Goal: Task Accomplishment & Management: Manage account settings

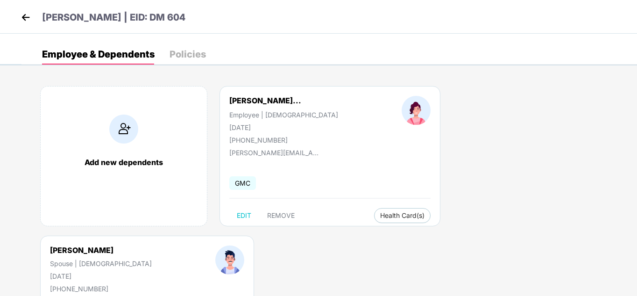
click at [24, 17] on img at bounding box center [26, 17] width 14 height 14
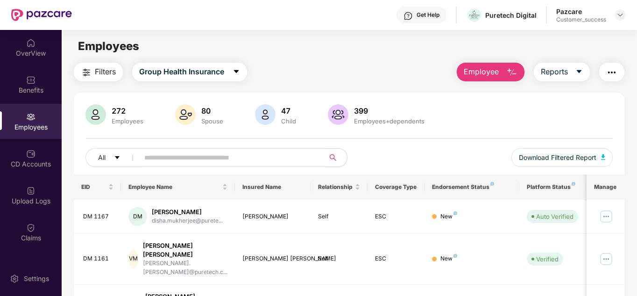
click at [437, 144] on div "272 Employees 80 Spouse 47 Child 399 Employees+dependents All Download Filtered…" at bounding box center [349, 139] width 551 height 70
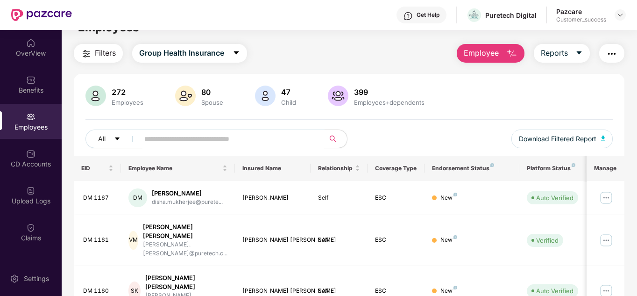
click at [166, 140] on input "text" at bounding box center [228, 139] width 168 height 14
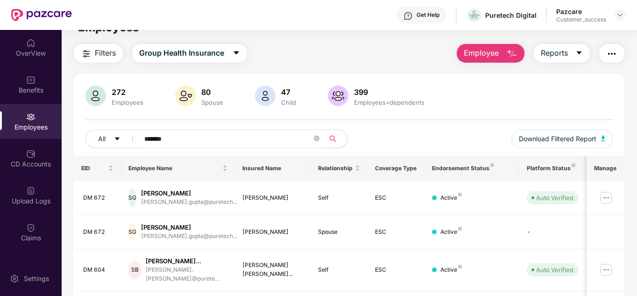
type input "*******"
click at [426, 139] on div "All ******* Download Filtered Report" at bounding box center [349, 142] width 528 height 26
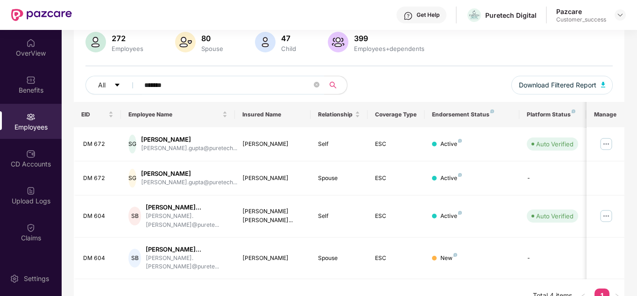
scroll to position [74, 0]
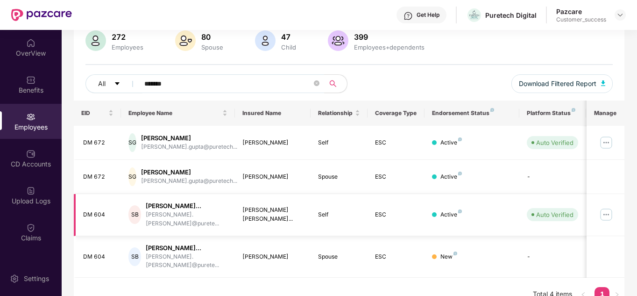
click at [613, 211] on img at bounding box center [606, 214] width 15 height 15
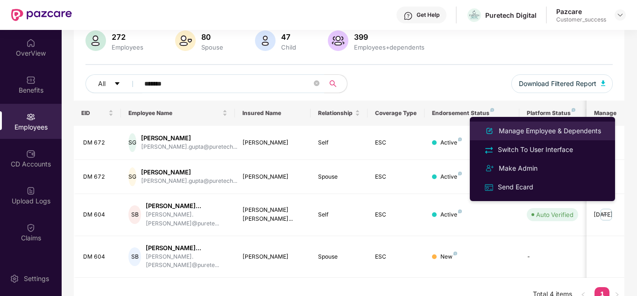
click at [522, 132] on div "Manage Employee & Dependents" at bounding box center [550, 131] width 106 height 10
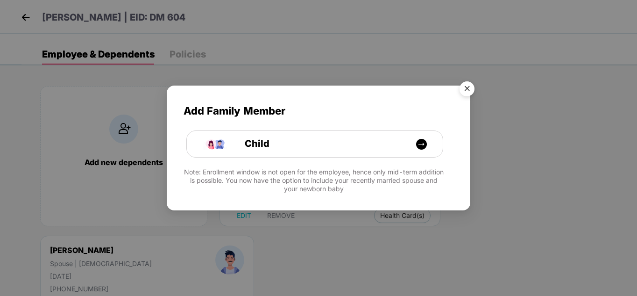
click at [468, 90] on img "Close" at bounding box center [467, 90] width 26 height 26
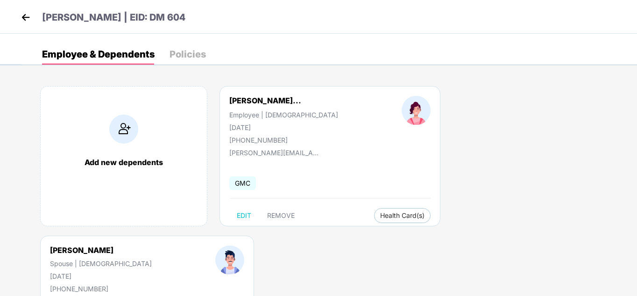
click at [26, 14] on img at bounding box center [26, 17] width 14 height 14
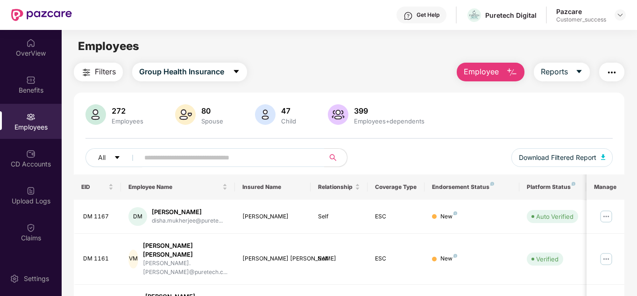
click at [382, 156] on div "All Download Filtered Report" at bounding box center [349, 161] width 528 height 26
click at [25, 59] on div "OverView" at bounding box center [31, 47] width 62 height 35
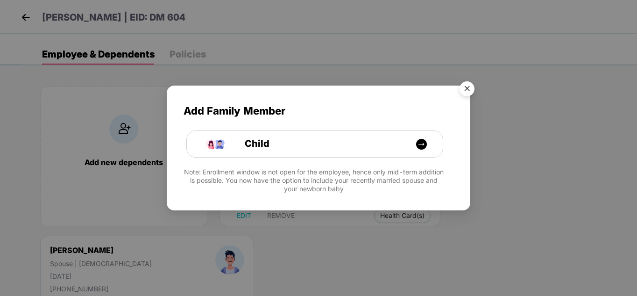
click at [469, 91] on img "Close" at bounding box center [467, 90] width 26 height 26
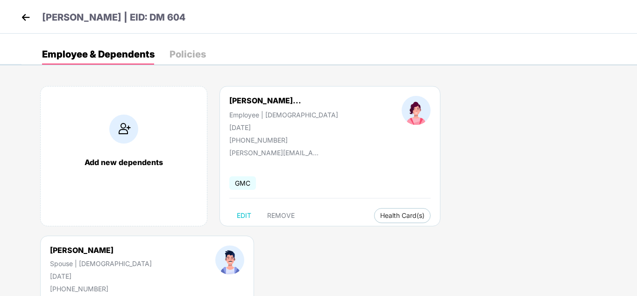
click at [31, 20] on img at bounding box center [26, 17] width 14 height 14
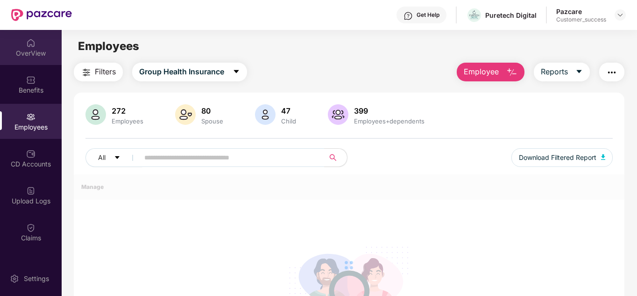
click at [30, 45] on img at bounding box center [30, 42] width 9 height 9
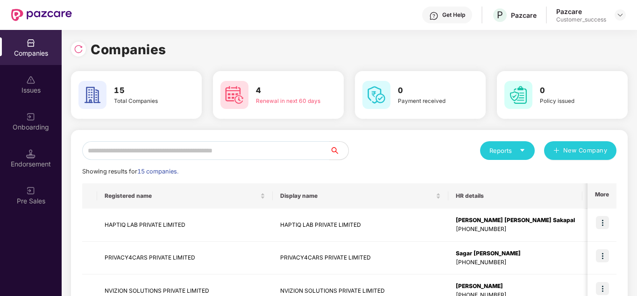
scroll to position [0, 1]
click at [449, 143] on div "Reports New Company" at bounding box center [482, 150] width 267 height 19
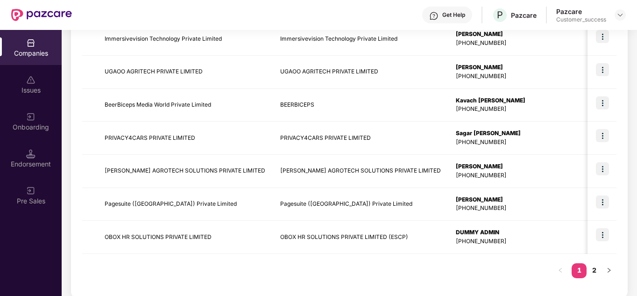
scroll to position [295, 0]
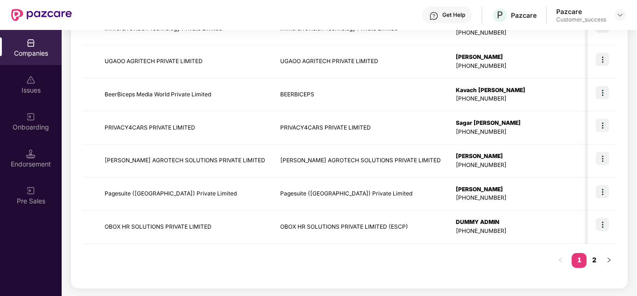
click at [592, 255] on link "2" at bounding box center [593, 260] width 15 height 14
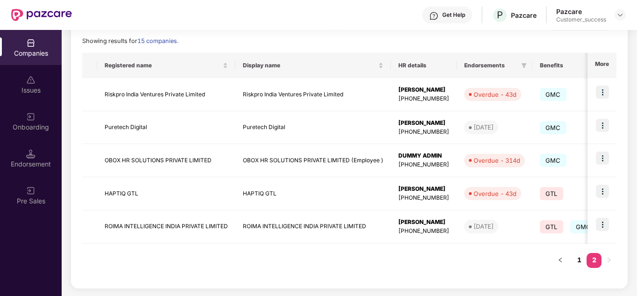
scroll to position [130, 0]
click at [563, 259] on button "button" at bounding box center [560, 260] width 15 height 15
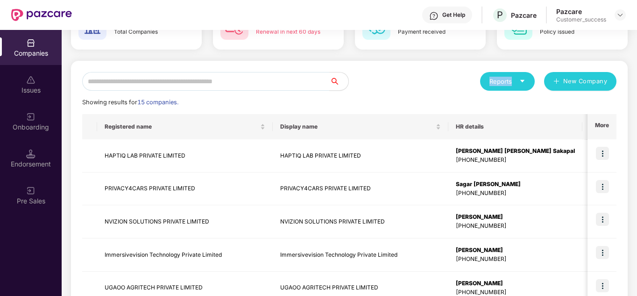
scroll to position [0, 0]
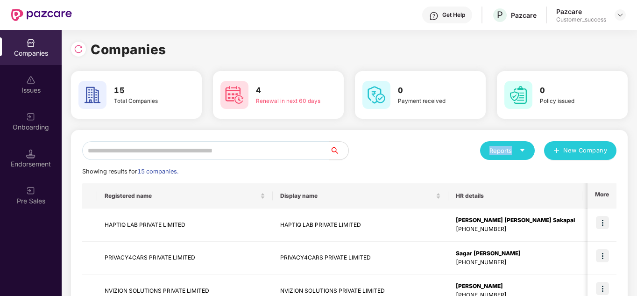
click at [458, 142] on div "Reports New Company" at bounding box center [482, 150] width 267 height 19
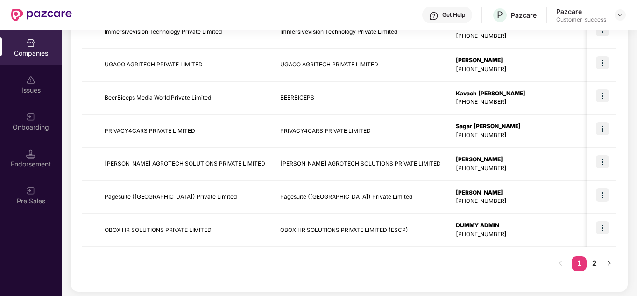
scroll to position [295, 0]
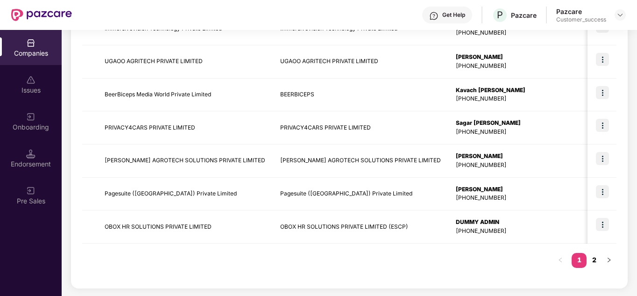
click at [592, 261] on link "2" at bounding box center [593, 260] width 15 height 14
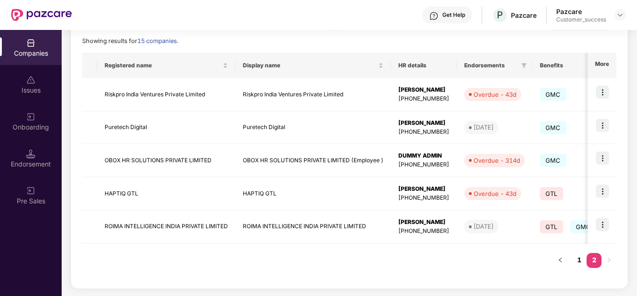
scroll to position [130, 0]
click at [578, 264] on link "1" at bounding box center [578, 260] width 15 height 14
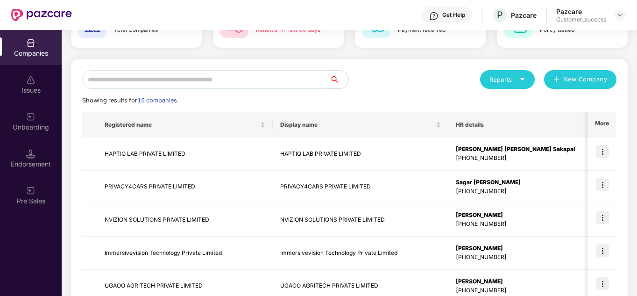
scroll to position [90, 0]
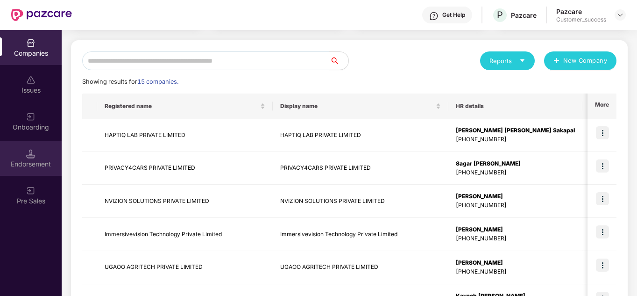
click at [37, 152] on div "Endorsement" at bounding box center [31, 158] width 62 height 35
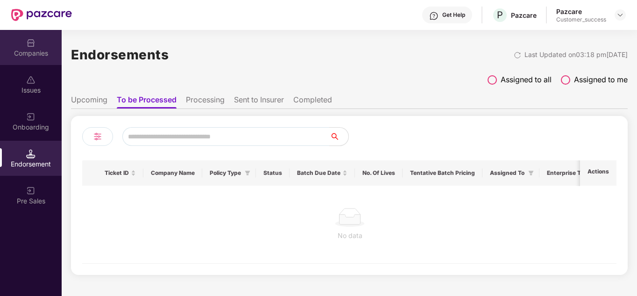
click at [29, 55] on div "Companies" at bounding box center [31, 53] width 62 height 9
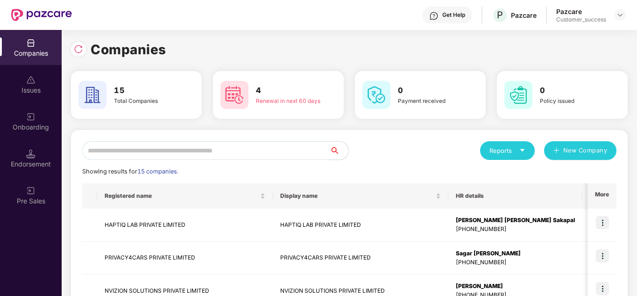
click at [414, 150] on div "Reports New Company" at bounding box center [482, 150] width 267 height 19
click at [406, 152] on div "Reports New Company" at bounding box center [482, 150] width 267 height 19
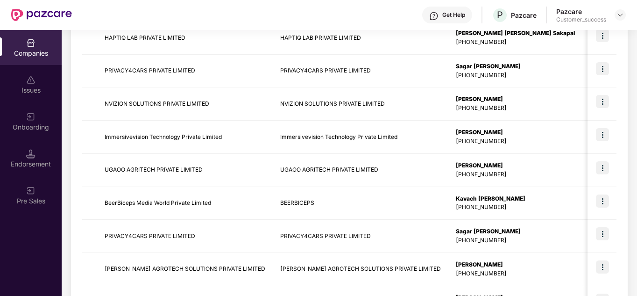
scroll to position [205, 0]
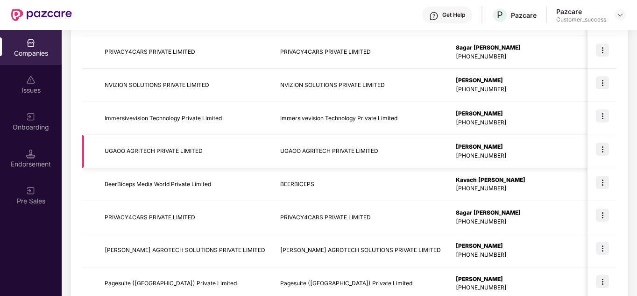
click at [596, 147] on img at bounding box center [602, 148] width 13 height 13
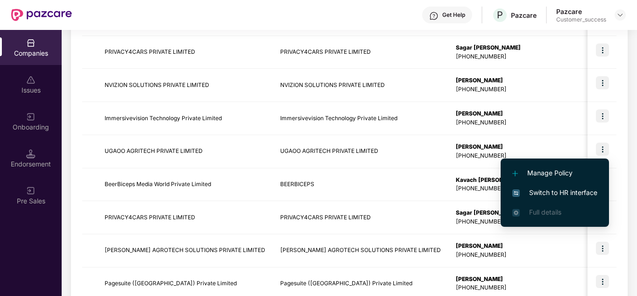
click at [562, 190] on span "Switch to HR interface" at bounding box center [554, 192] width 85 height 10
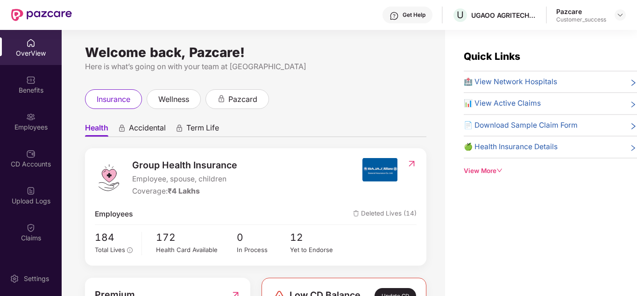
click at [181, 105] on span "wellness" at bounding box center [173, 99] width 31 height 12
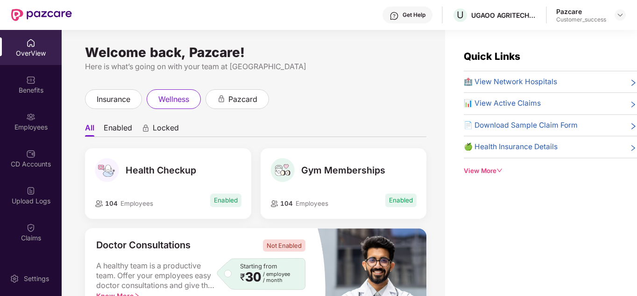
click at [344, 123] on ul "All Enabled Locked" at bounding box center [255, 127] width 341 height 19
click at [38, 78] on div "Benefits" at bounding box center [31, 84] width 62 height 35
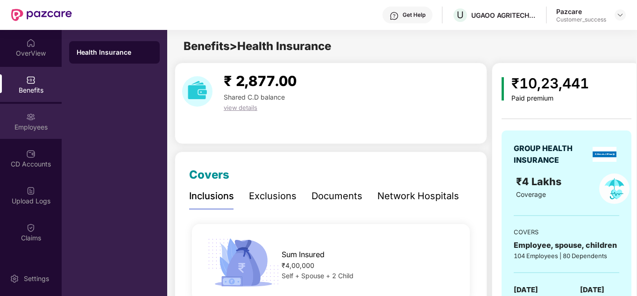
click at [30, 125] on div "Employees" at bounding box center [31, 126] width 62 height 9
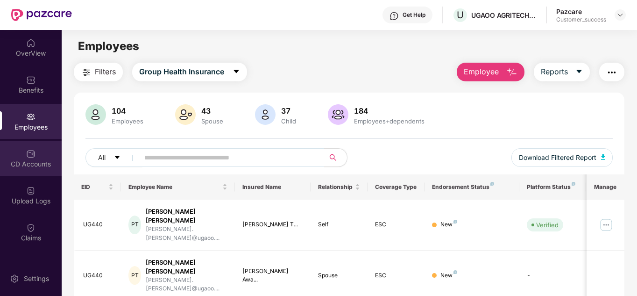
click at [29, 151] on img at bounding box center [30, 153] width 9 height 9
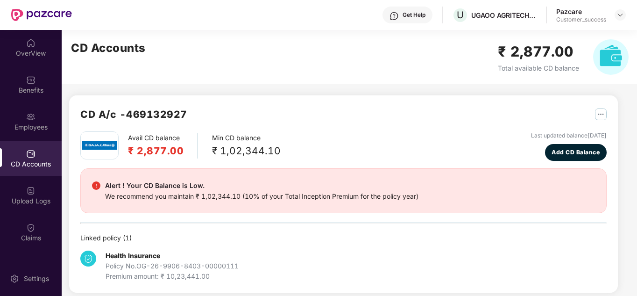
click at [308, 142] on div "Avail CD balance ₹ 2,877.00 Min CD balance ₹ 1,02,344.10 Last updated balance 2…" at bounding box center [343, 145] width 526 height 29
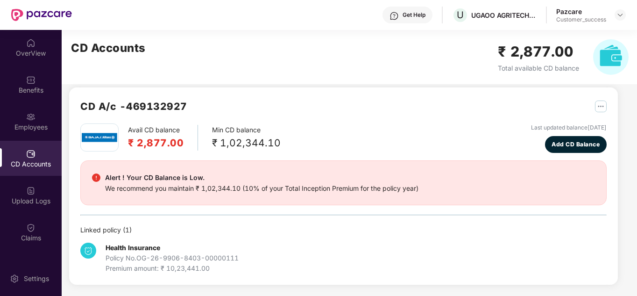
click at [340, 94] on div "CD A/c - 469132927 Avail CD balance ₹ 2,877.00 Min CD balance ₹ 1,02,344.10 Las…" at bounding box center [343, 185] width 549 height 197
click at [376, 206] on div "Avail CD balance ₹ 2,877.00 Min CD balance ₹ 1,02,344.10 Last updated balance 2…" at bounding box center [343, 198] width 526 height 150
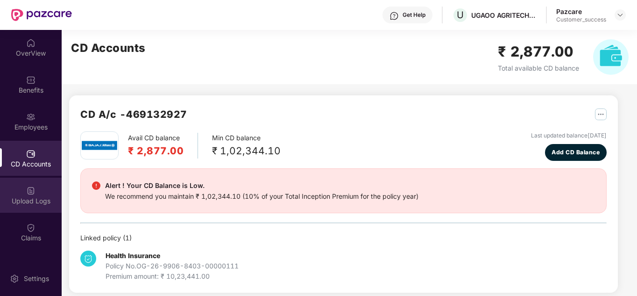
click at [39, 195] on div "Upload Logs" at bounding box center [31, 194] width 62 height 35
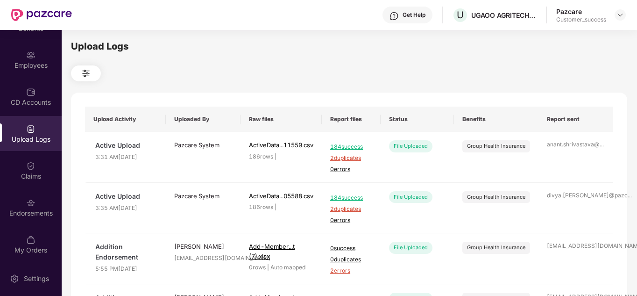
scroll to position [64, 0]
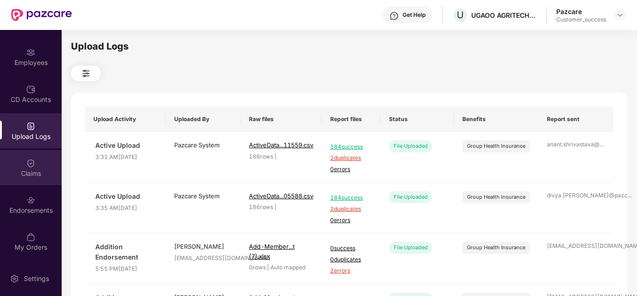
click at [42, 176] on div "Claims" at bounding box center [31, 173] width 62 height 9
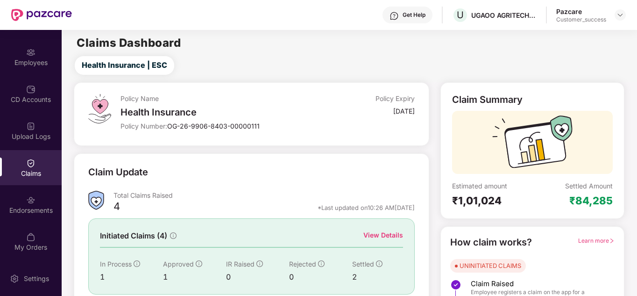
scroll to position [19, 0]
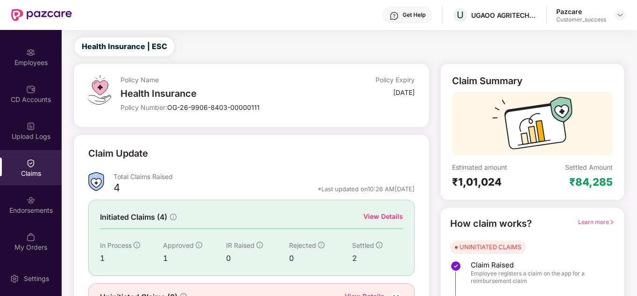
click at [264, 137] on div "Claim Update Total Claims Raised 4 *Last updated on 10:26 AM, 18 Sep 2025 Initi…" at bounding box center [251, 228] width 355 height 188
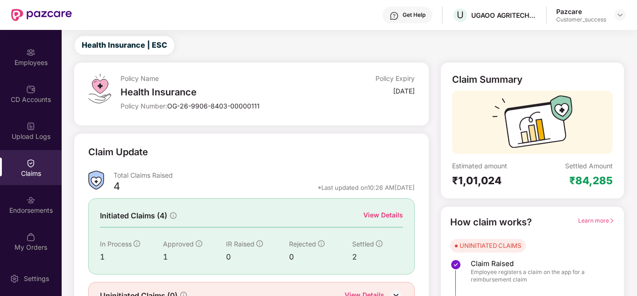
scroll to position [0, 0]
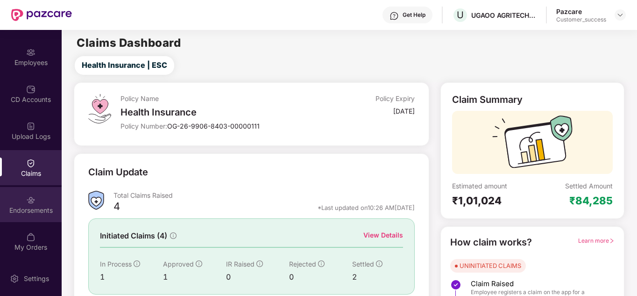
click at [27, 210] on div "Endorsements" at bounding box center [31, 209] width 62 height 9
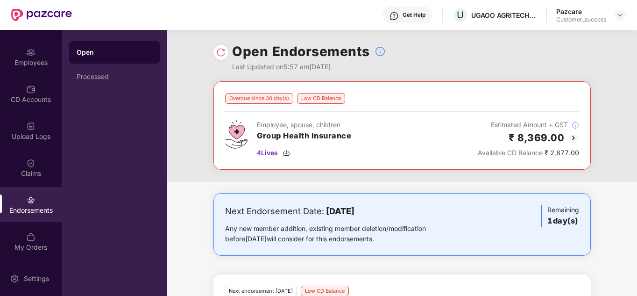
click at [182, 160] on div "Overdue since 30 day(s) Low CD Balance Employee, spouse, children Group Health …" at bounding box center [402, 131] width 470 height 100
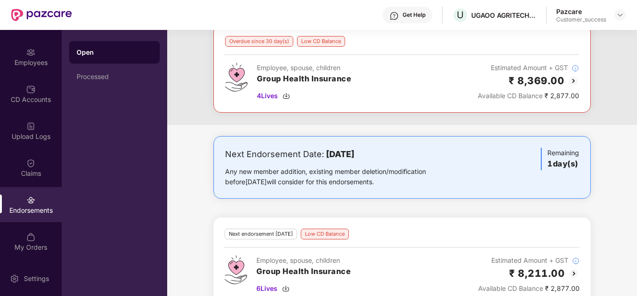
scroll to position [75, 0]
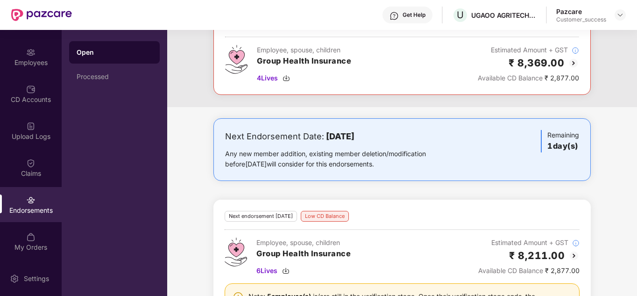
drag, startPoint x: 635, startPoint y: 132, endPoint x: 635, endPoint y: 166, distance: 34.5
click at [635, 166] on div "Next Endorsement Date: 20 September 2025 Any new member addition, existing memb…" at bounding box center [402, 233] width 470 height 231
click at [572, 255] on img at bounding box center [573, 255] width 11 height 11
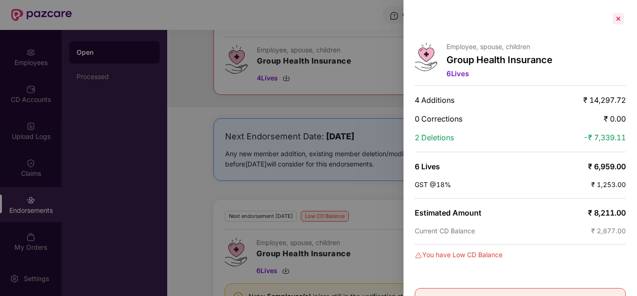
click at [616, 16] on div at bounding box center [618, 18] width 15 height 15
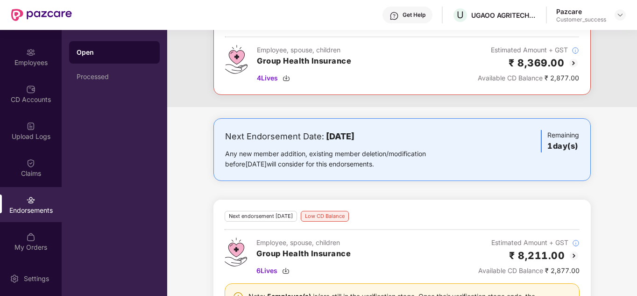
click at [359, 101] on div "Overdue since 30 day(s) Low CD Balance Employee, spouse, children Group Health …" at bounding box center [402, 57] width 470 height 100
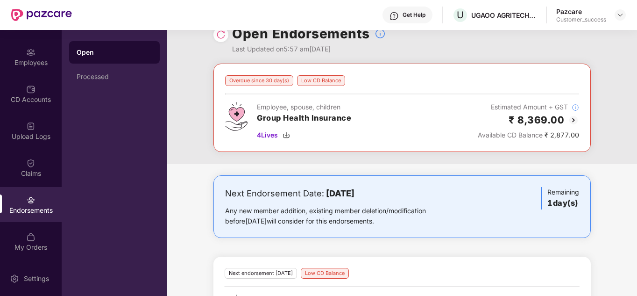
scroll to position [0, 0]
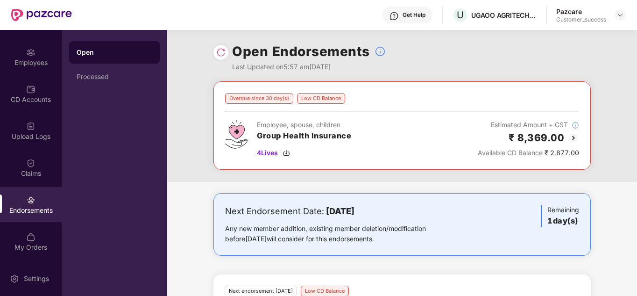
click at [188, 124] on div "Overdue since 30 day(s) Low CD Balance Employee, spouse, children Group Health …" at bounding box center [402, 131] width 470 height 100
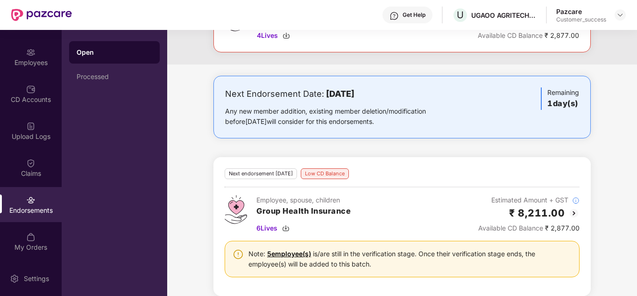
scroll to position [128, 0]
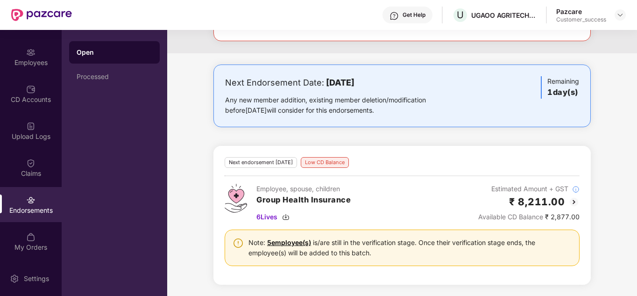
click at [284, 241] on link "5 employee(s)" at bounding box center [289, 242] width 44 height 8
click at [378, 178] on div "Next endorsement in 1 day(s) Low CD Balance Employee, spouse, children Group He…" at bounding box center [402, 215] width 355 height 116
click at [266, 163] on div "Next endorsement [DATE]" at bounding box center [261, 162] width 72 height 11
click at [327, 157] on div "Low CD Balance" at bounding box center [325, 162] width 48 height 11
click at [359, 151] on div "Next endorsement in 1 day(s) Low CD Balance Employee, spouse, children Group He…" at bounding box center [401, 215] width 377 height 139
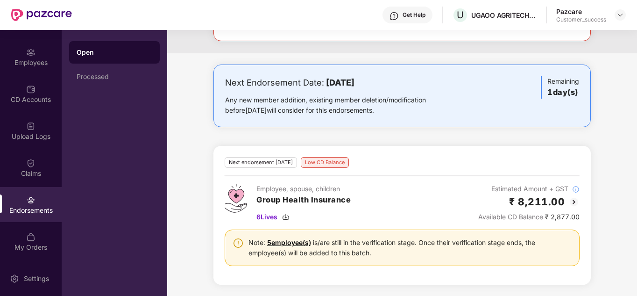
click at [570, 199] on img at bounding box center [573, 201] width 11 height 11
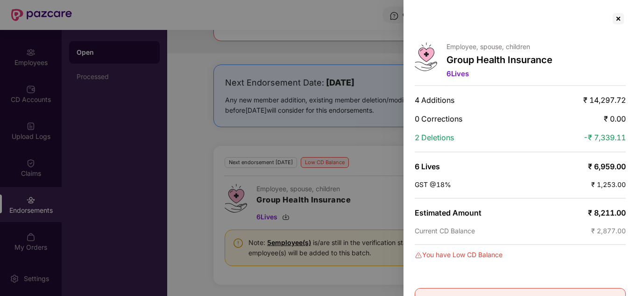
drag, startPoint x: 616, startPoint y: 24, endPoint x: 612, endPoint y: 2, distance: 22.4
click at [612, 2] on div "Employee, spouse, children Group Health Insurance 6 Lives 4 Additions ₹ 14,297.…" at bounding box center [519, 148] width 233 height 296
click at [615, 19] on div at bounding box center [618, 18] width 15 height 15
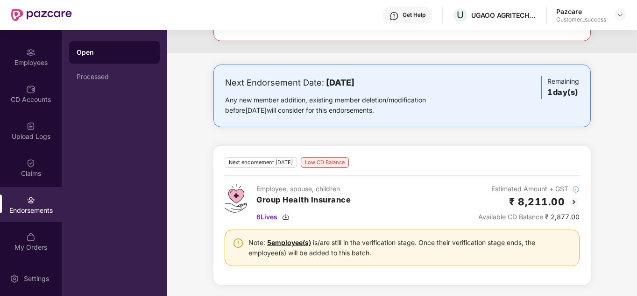
click at [202, 129] on div "Next Endorsement Date: 20 September 2025 Any new member addition, existing memb…" at bounding box center [402, 179] width 470 height 231
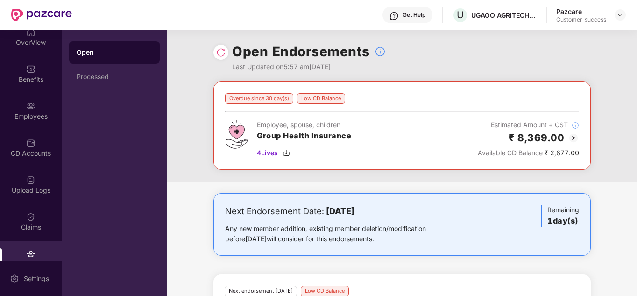
scroll to position [0, 0]
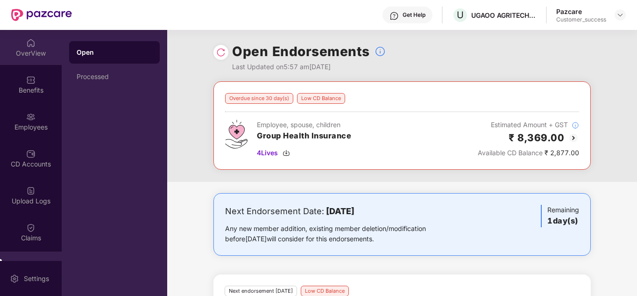
click at [39, 45] on div "OverView" at bounding box center [31, 47] width 62 height 35
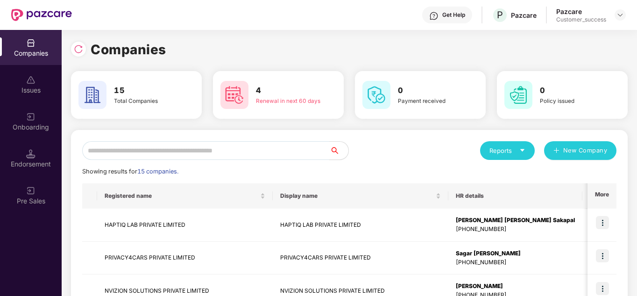
scroll to position [0, 1]
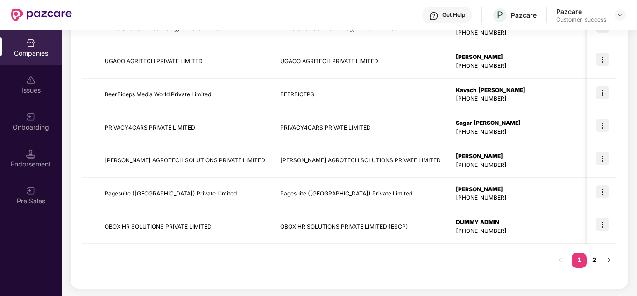
click at [591, 258] on link "2" at bounding box center [593, 260] width 15 height 14
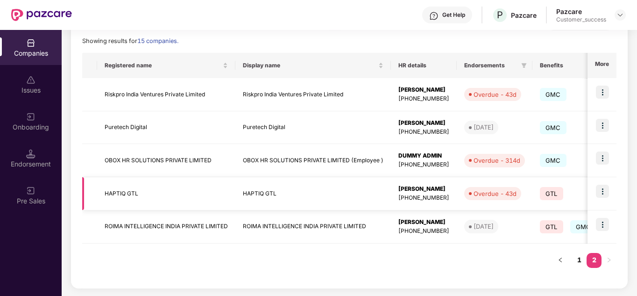
click at [602, 193] on img at bounding box center [602, 190] width 13 height 13
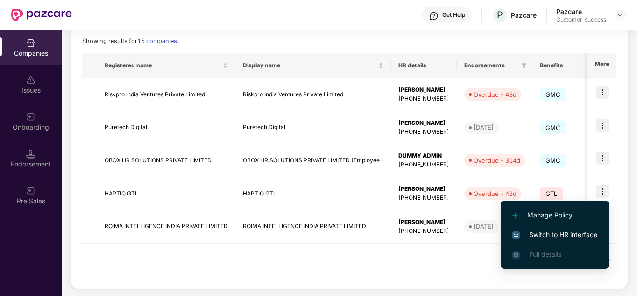
click at [562, 229] on span "Switch to HR interface" at bounding box center [554, 234] width 85 height 10
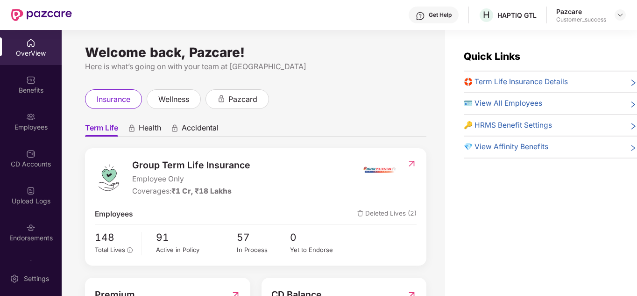
click at [290, 147] on div "Term Life Health Accidental Group Term Life Insurance Employee Only Coverages: …" at bounding box center [255, 237] width 341 height 239
click at [36, 162] on div "CD Accounts" at bounding box center [31, 163] width 62 height 9
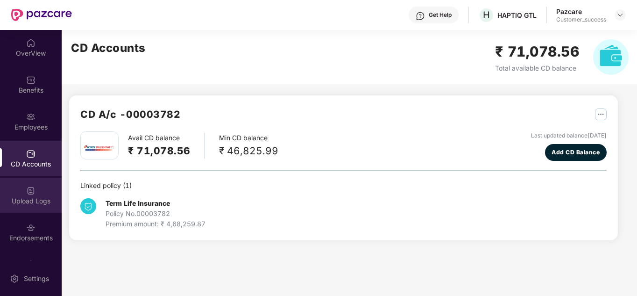
click at [36, 193] on div "Upload Logs" at bounding box center [31, 194] width 62 height 35
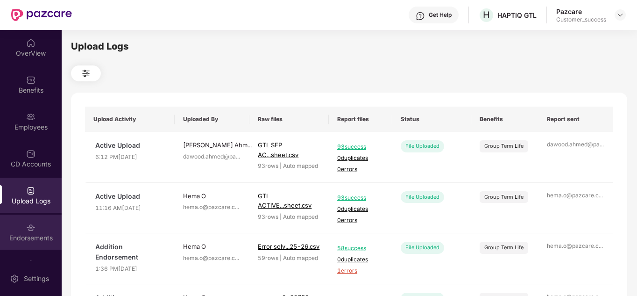
click at [37, 226] on div "Endorsements" at bounding box center [31, 231] width 62 height 35
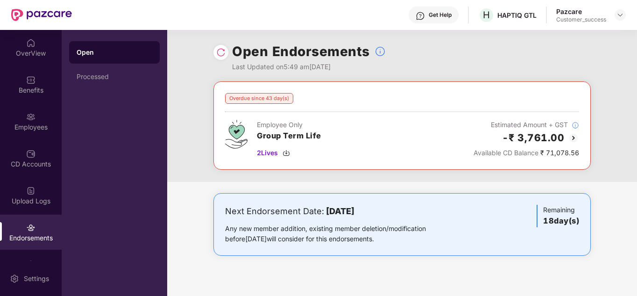
click at [195, 173] on div "Overdue since 43 day(s) Employee Only Group Term Life 2 Lives Estimated Amount …" at bounding box center [402, 131] width 470 height 100
click at [269, 151] on span "2 Lives" at bounding box center [267, 153] width 21 height 10
click at [195, 177] on div "Overdue since 43 day(s) Employee Only Group Term Life 2 Lives Estimated Amount …" at bounding box center [402, 131] width 470 height 100
click at [113, 150] on div "Open Processed" at bounding box center [115, 163] width 106 height 266
click at [40, 154] on div "CD Accounts" at bounding box center [31, 158] width 62 height 35
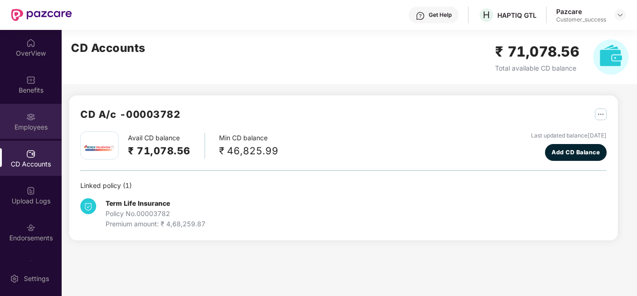
click at [29, 112] on img at bounding box center [30, 116] width 9 height 9
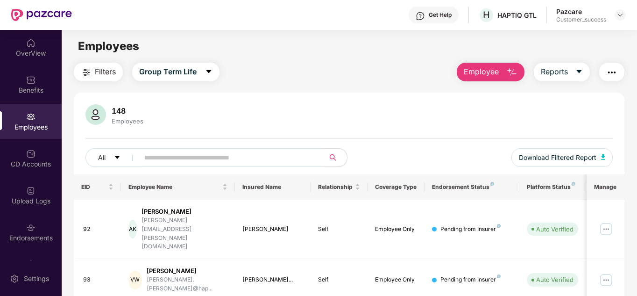
click at [434, 137] on div "148 Employees All Download Filtered Report" at bounding box center [349, 139] width 551 height 70
click at [377, 152] on div "All Download Filtered Report" at bounding box center [349, 161] width 528 height 26
click at [505, 66] on button "Employee" at bounding box center [491, 72] width 68 height 19
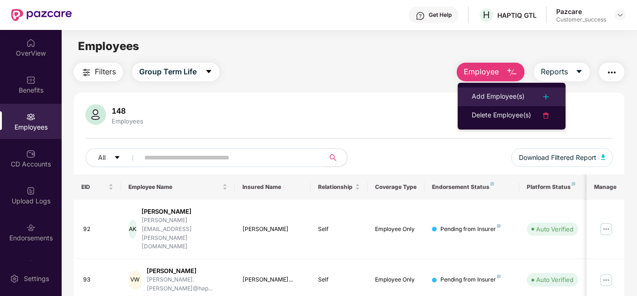
click at [505, 90] on li "Add Employee(s)" at bounding box center [512, 96] width 108 height 19
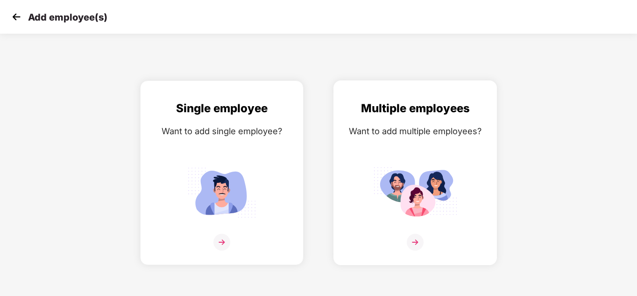
click at [421, 235] on img at bounding box center [415, 241] width 17 height 17
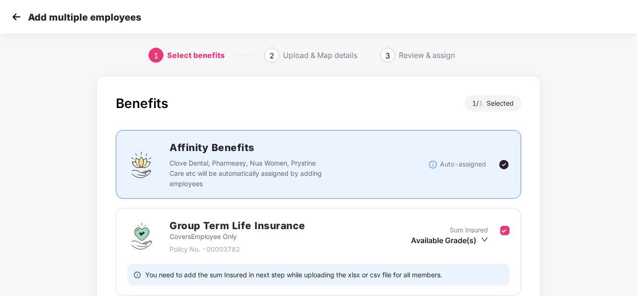
click at [605, 183] on div "Benefits 1 / 1 Selected Affinity Benefits Clove Dental, Pharmeasy, Nua Women, P…" at bounding box center [318, 224] width 637 height 304
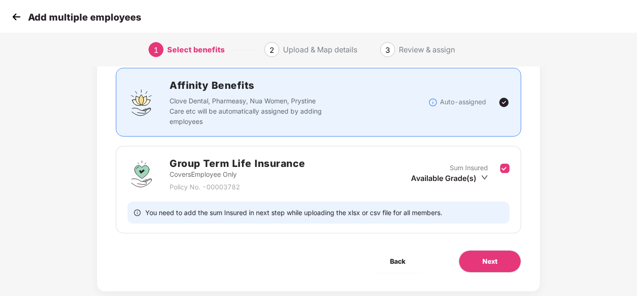
scroll to position [81, 0]
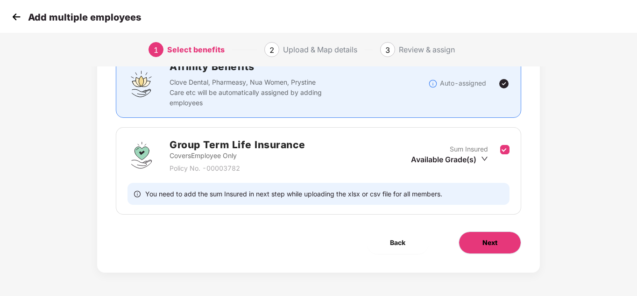
click at [491, 250] on button "Next" at bounding box center [489, 242] width 63 height 22
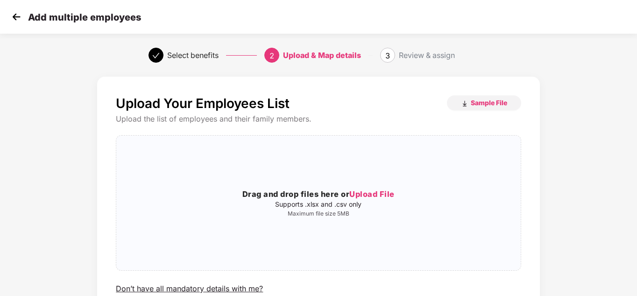
click at [597, 185] on div "Upload Your Employees List Sample File Upload the list of employees and their f…" at bounding box center [318, 223] width 637 height 303
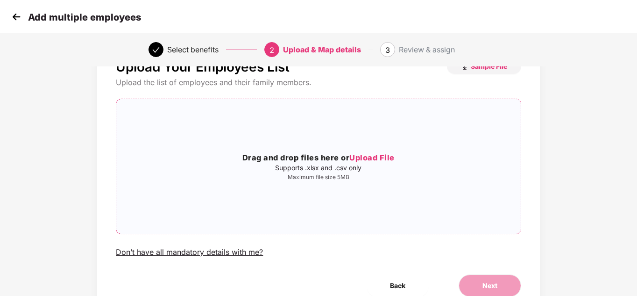
scroll to position [37, 0]
click at [372, 155] on span "Upload File" at bounding box center [371, 156] width 45 height 9
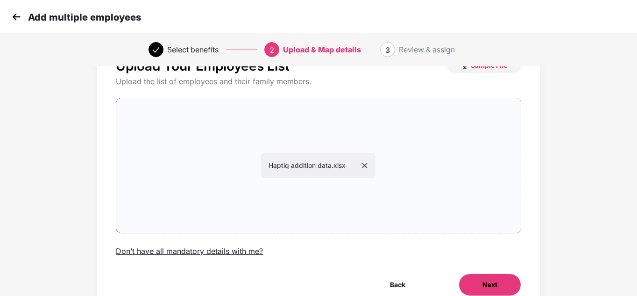
click at [491, 284] on span "Next" at bounding box center [489, 284] width 15 height 10
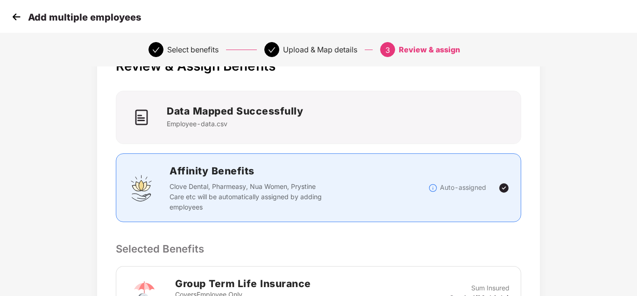
scroll to position [0, 0]
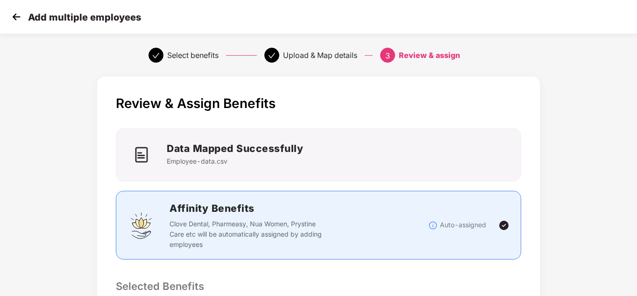
click at [616, 168] on div "Review & Assign Benefits Data Mapped Successfully Employee-data.csv Affinity Be…" at bounding box center [318, 301] width 637 height 459
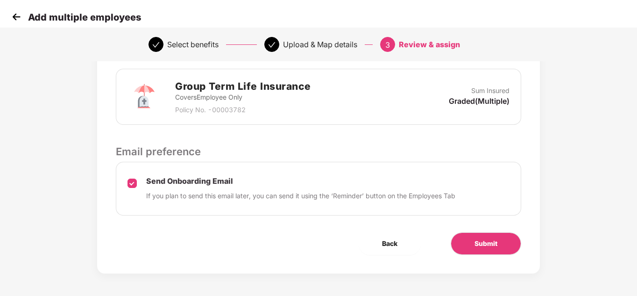
scroll to position [235, 0]
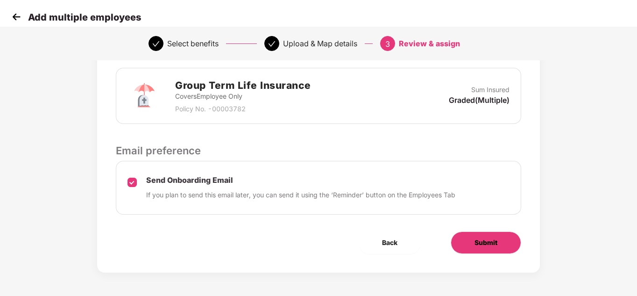
click at [490, 240] on span "Submit" at bounding box center [485, 242] width 23 height 10
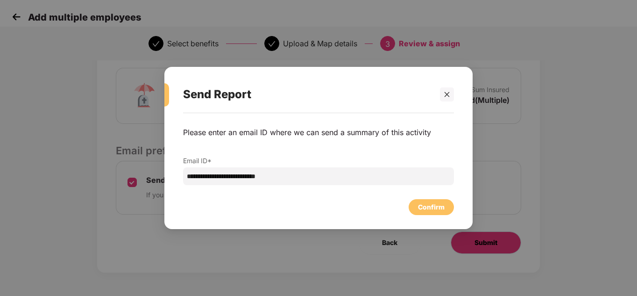
scroll to position [0, 0]
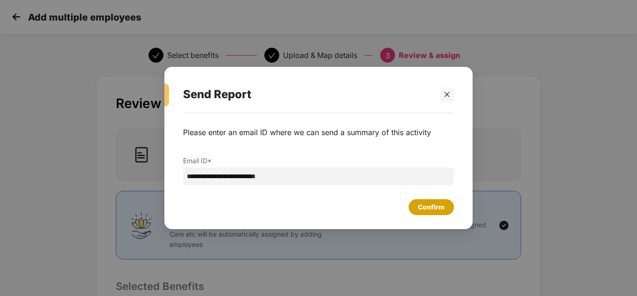
click at [427, 211] on div "Confirm" at bounding box center [431, 207] width 27 height 10
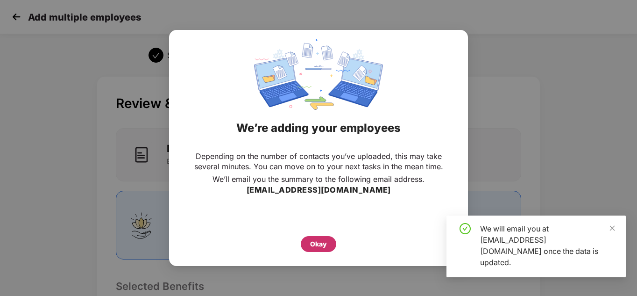
click at [313, 247] on div "Okay" at bounding box center [318, 244] width 17 height 10
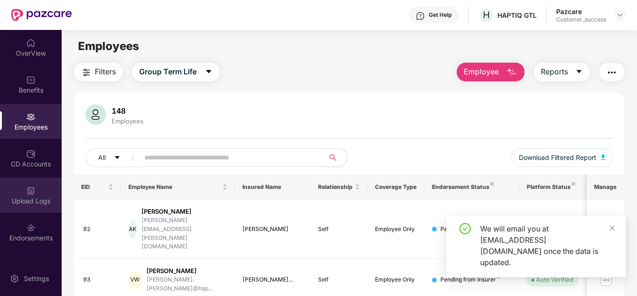
click at [37, 203] on div "Upload Logs" at bounding box center [31, 200] width 62 height 9
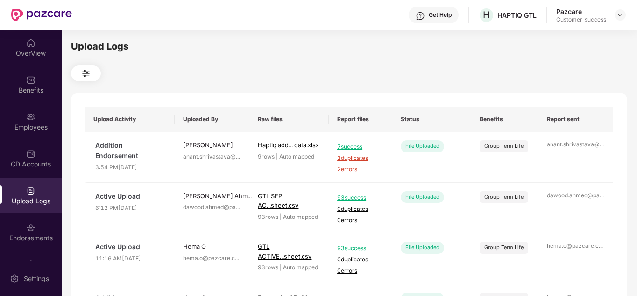
click at [248, 92] on div "Upload Logs Upload Activity Uploaded By Raw files Report files Status Benefits …" at bounding box center [349, 161] width 556 height 244
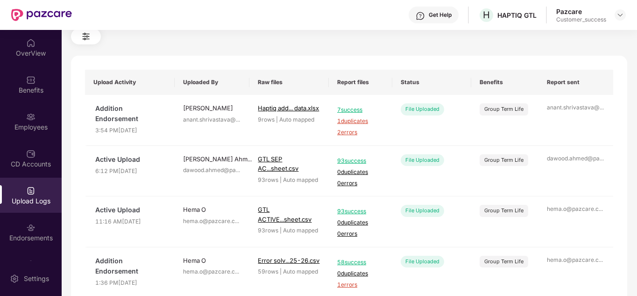
scroll to position [37, 0]
click at [348, 133] on span "2 errors" at bounding box center [360, 131] width 47 height 9
click at [347, 118] on span "1 duplicates" at bounding box center [360, 120] width 47 height 9
click at [33, 120] on img at bounding box center [30, 116] width 9 height 9
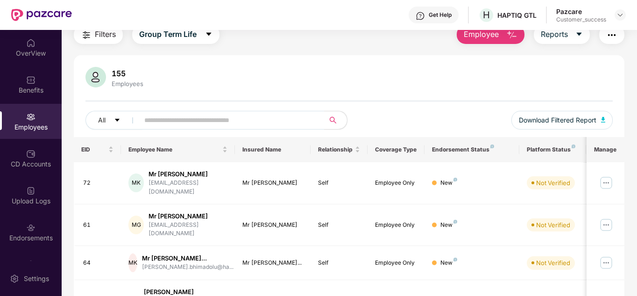
click at [489, 38] on span "Employee" at bounding box center [481, 34] width 35 height 12
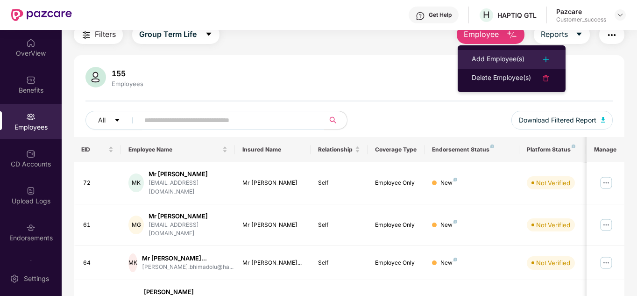
click at [495, 56] on div "Add Employee(s)" at bounding box center [498, 59] width 53 height 11
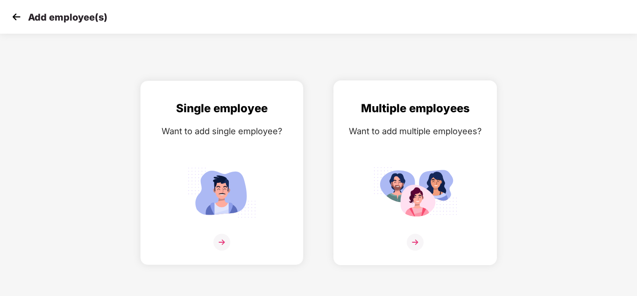
click at [407, 244] on img at bounding box center [415, 241] width 17 height 17
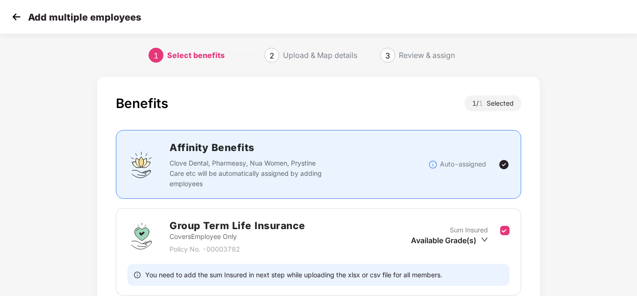
click at [559, 191] on div "Benefits 1 / 1 Selected Affinity Benefits Clove Dental, Pharmeasy, Nua Women, P…" at bounding box center [318, 224] width 531 height 304
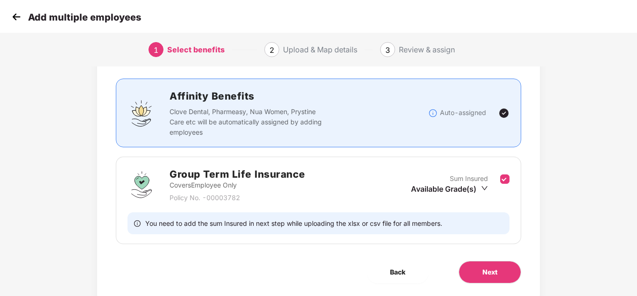
scroll to position [81, 0]
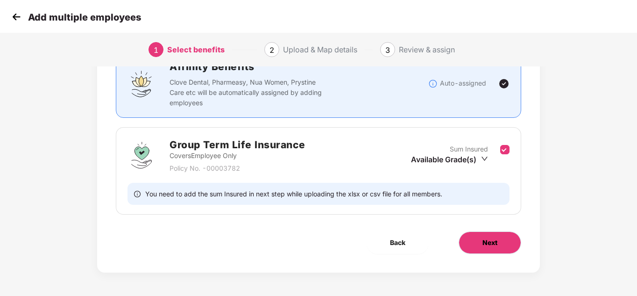
click at [498, 240] on button "Next" at bounding box center [489, 242] width 63 height 22
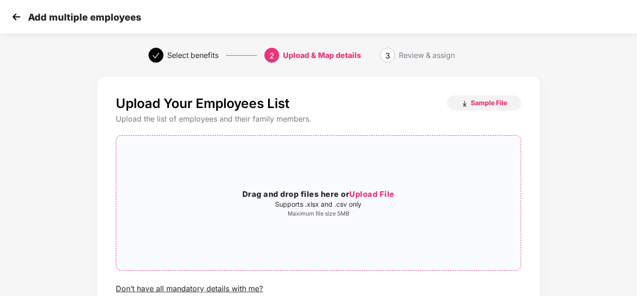
click at [367, 194] on span "Upload File" at bounding box center [371, 193] width 45 height 9
click at [590, 173] on div "Upload Your Employees List Sample File Upload the list of employees and their f…" at bounding box center [318, 223] width 637 height 303
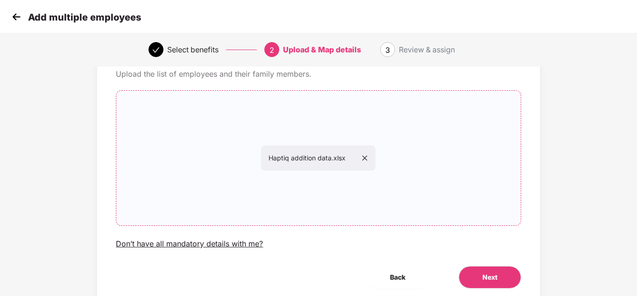
scroll to position [79, 0]
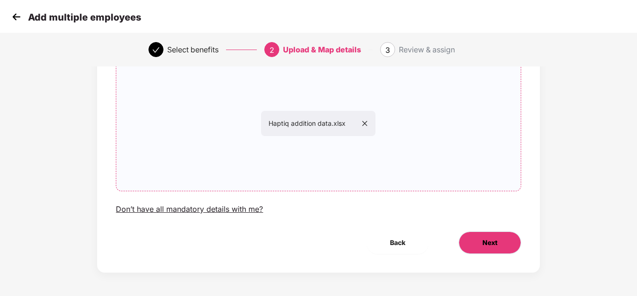
click at [479, 240] on button "Next" at bounding box center [489, 242] width 63 height 22
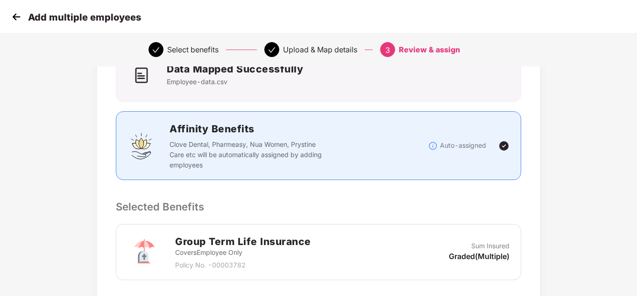
scroll to position [0, 0]
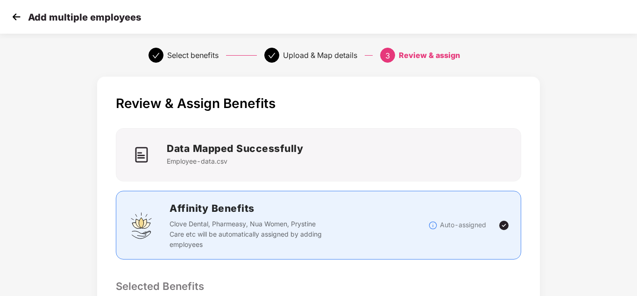
click at [576, 174] on div "Review & Assign Benefits Data Mapped Successfully Employee-data.csv Affinity Be…" at bounding box center [318, 301] width 531 height 459
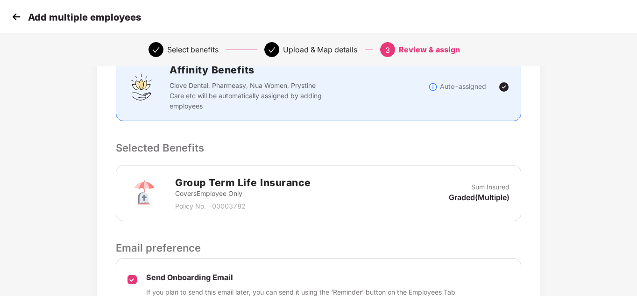
scroll to position [235, 0]
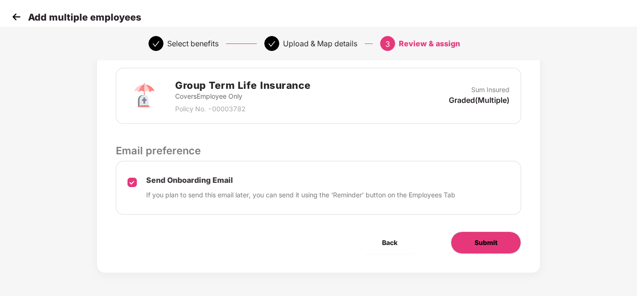
click at [479, 246] on span "Submit" at bounding box center [485, 242] width 23 height 10
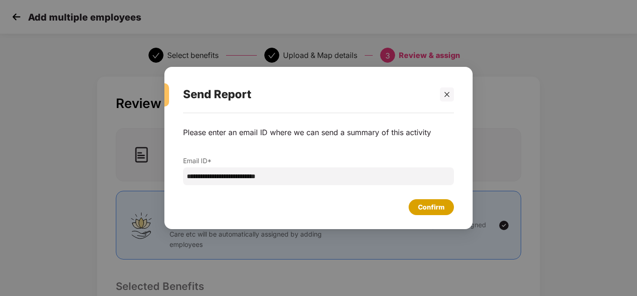
click at [421, 203] on div "Confirm" at bounding box center [431, 207] width 27 height 10
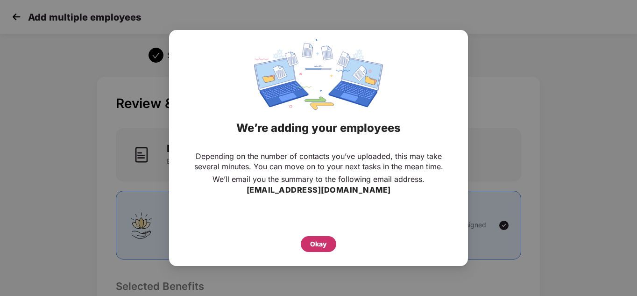
click at [313, 244] on div "Okay" at bounding box center [318, 244] width 17 height 10
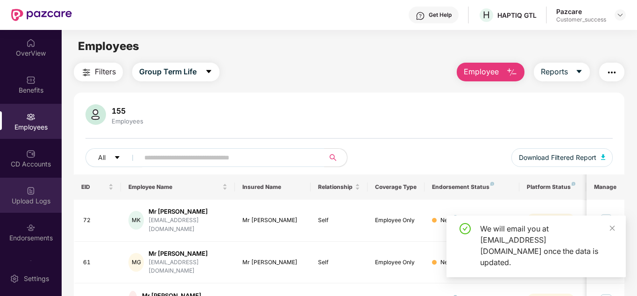
click at [27, 202] on div "Upload Logs" at bounding box center [31, 200] width 62 height 9
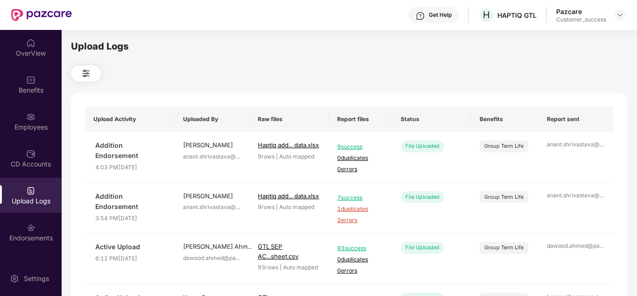
click at [265, 68] on div at bounding box center [349, 73] width 556 height 16
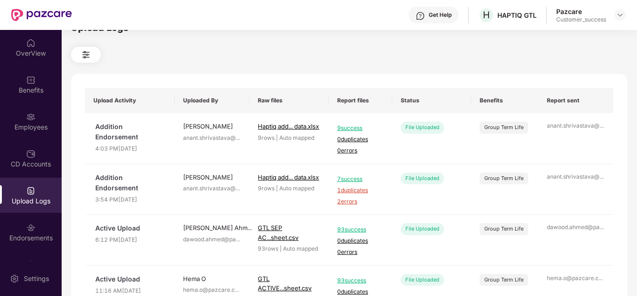
click at [261, 69] on div "Upload Logs Upload Activity Uploaded By Raw files Report files Status Benefits …" at bounding box center [349, 143] width 556 height 244
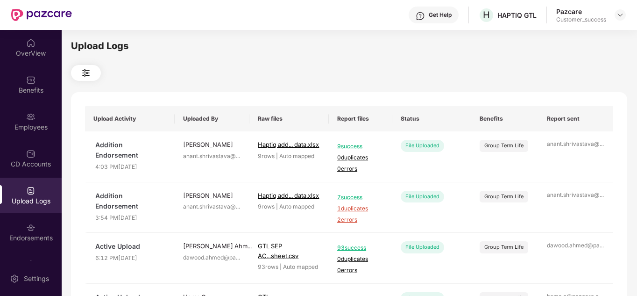
scroll to position [0, 0]
click at [42, 63] on div "OverView" at bounding box center [31, 47] width 62 height 35
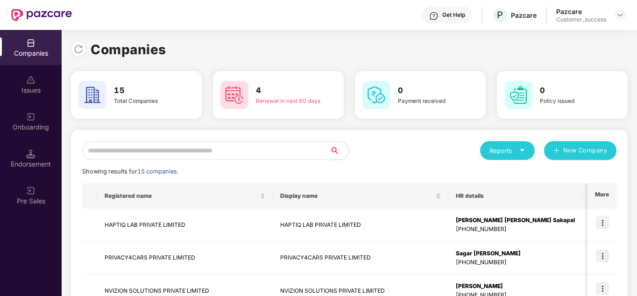
scroll to position [0, 1]
click at [222, 155] on input "text" at bounding box center [205, 150] width 247 height 19
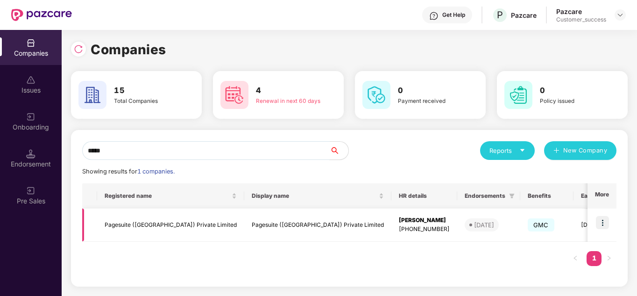
type input "*****"
click at [599, 223] on img at bounding box center [602, 222] width 13 height 13
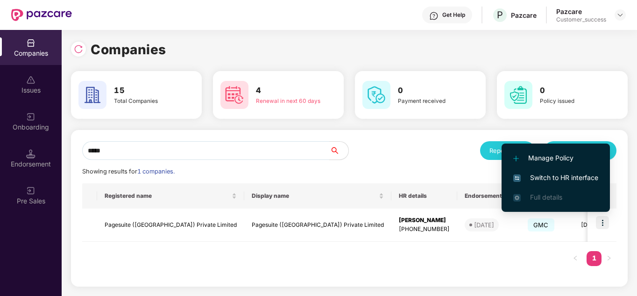
click at [561, 183] on li "Switch to HR interface" at bounding box center [555, 178] width 108 height 20
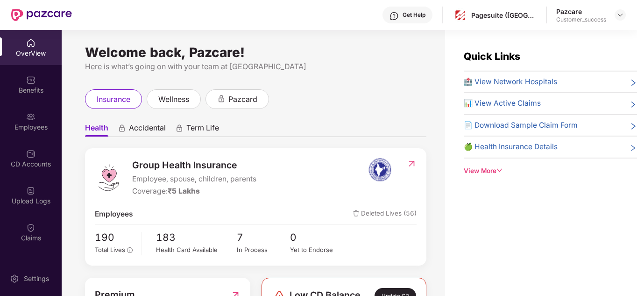
click at [328, 137] on ul "Health Accidental Term Life" at bounding box center [255, 127] width 341 height 19
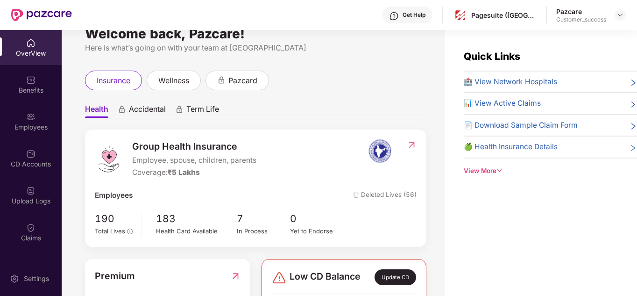
scroll to position [37, 0]
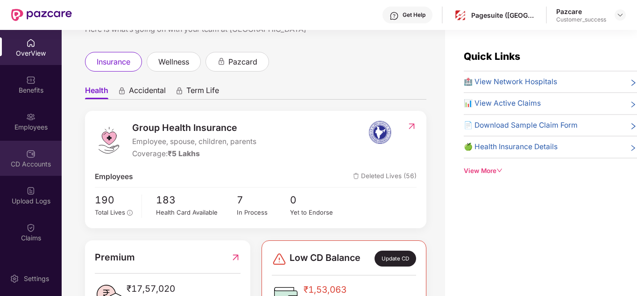
click at [24, 162] on div "CD Accounts" at bounding box center [31, 163] width 62 height 9
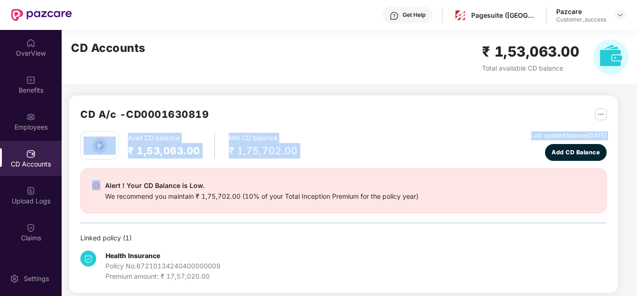
drag, startPoint x: 62, startPoint y: 160, endPoint x: 66, endPoint y: 211, distance: 51.1
click at [66, 211] on div "CD A/c - CD0001630819 Avail CD balance ₹ 1,53,063.00 Min CD balance ₹ 1,75,702.…" at bounding box center [340, 167] width 556 height 274
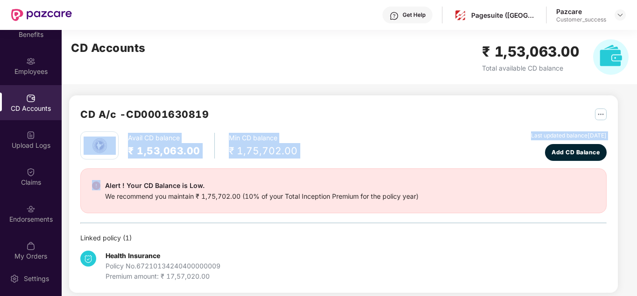
scroll to position [60, 0]
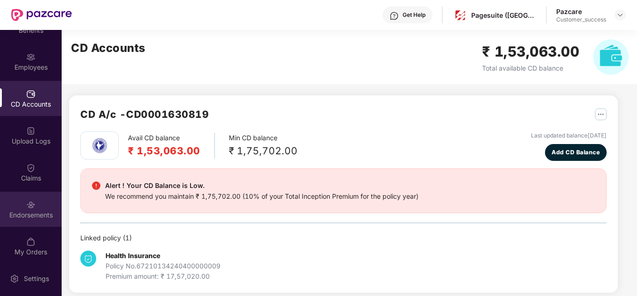
click at [27, 216] on div "Endorsements" at bounding box center [31, 214] width 62 height 9
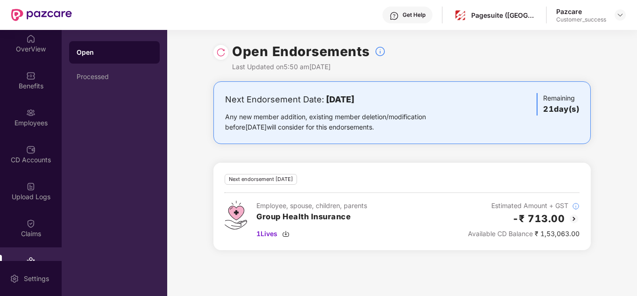
scroll to position [0, 0]
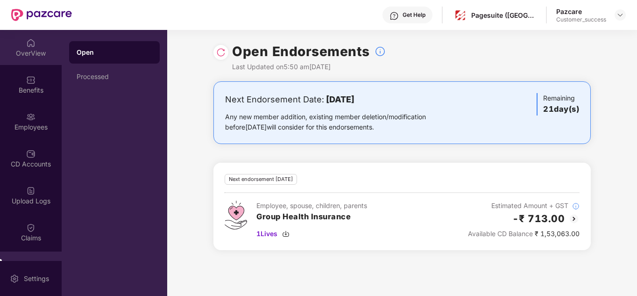
click at [22, 52] on div "OverView" at bounding box center [31, 53] width 62 height 9
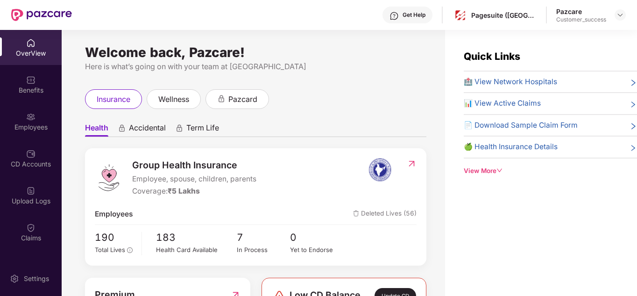
click at [292, 61] on div "Here is what’s going on with your team at Pazcare" at bounding box center [255, 67] width 341 height 12
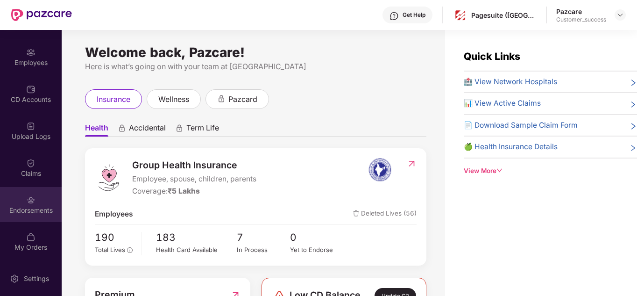
click at [37, 216] on div "Endorsements" at bounding box center [31, 204] width 62 height 35
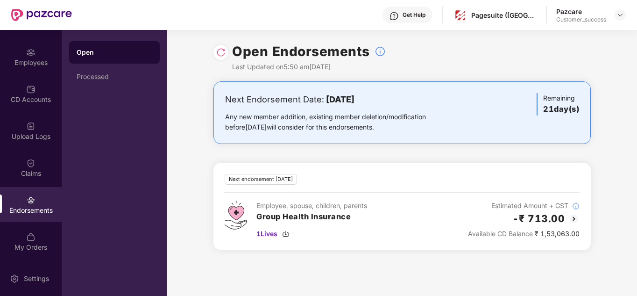
scroll to position [0, 0]
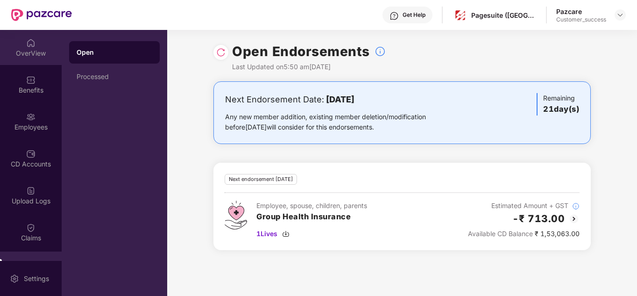
click at [26, 50] on div "OverView" at bounding box center [31, 53] width 62 height 9
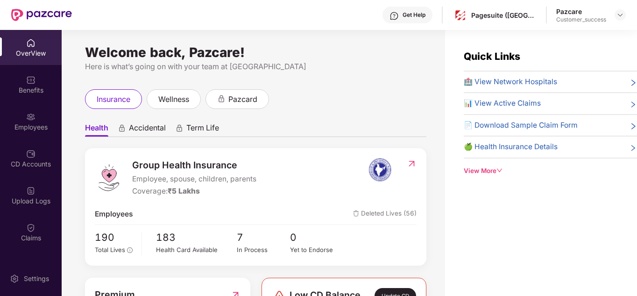
scroll to position [0, 1]
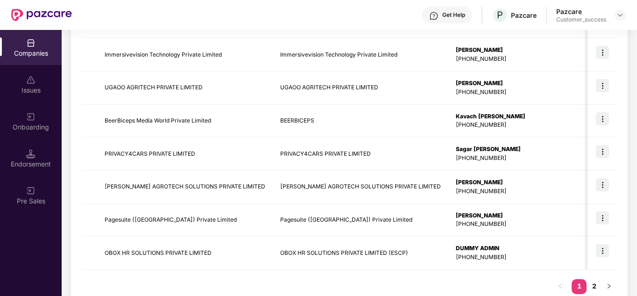
scroll to position [295, 0]
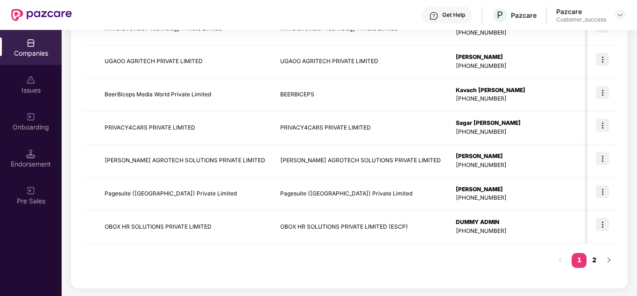
click at [590, 263] on link "2" at bounding box center [593, 260] width 15 height 14
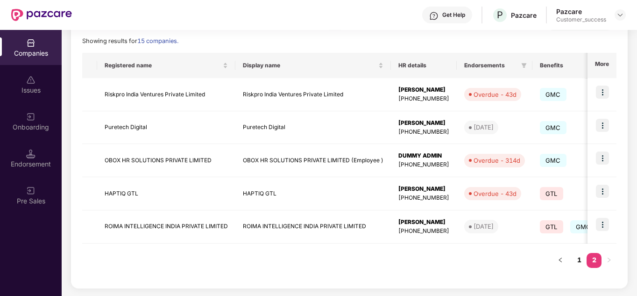
scroll to position [130, 0]
click at [599, 192] on img at bounding box center [602, 190] width 13 height 13
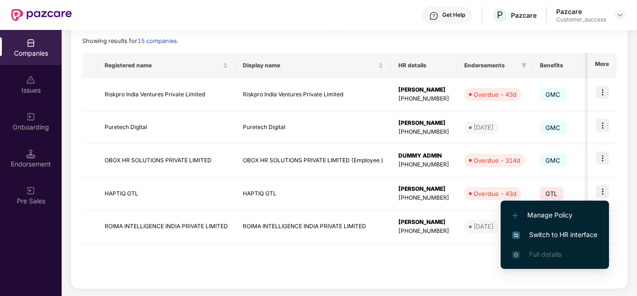
click at [562, 227] on li "Switch to HR interface" at bounding box center [554, 235] width 108 height 20
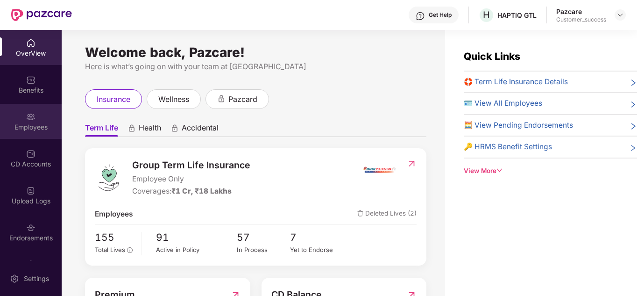
click at [47, 132] on div "Employees" at bounding box center [31, 121] width 62 height 35
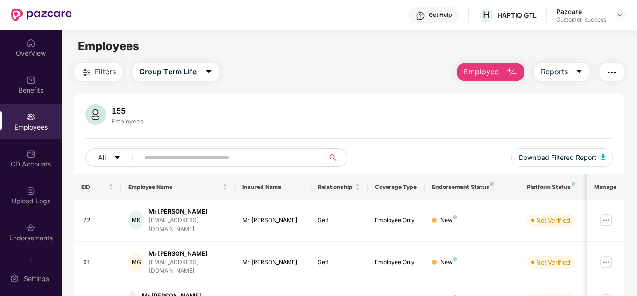
click at [493, 70] on span "Employee" at bounding box center [481, 72] width 35 height 12
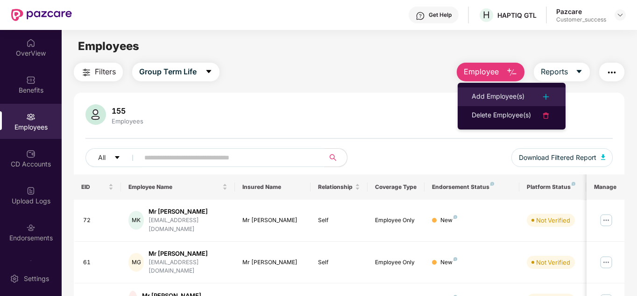
click at [502, 93] on div "Add Employee(s)" at bounding box center [498, 96] width 53 height 11
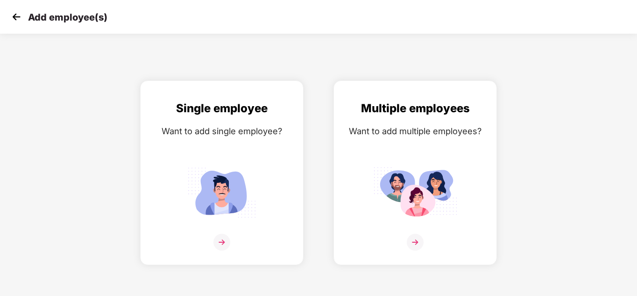
click at [20, 17] on img at bounding box center [16, 17] width 14 height 14
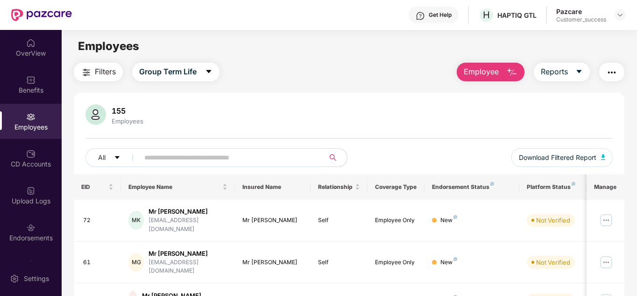
click at [406, 146] on div "155 Employees All Download Filtered Report" at bounding box center [349, 139] width 551 height 70
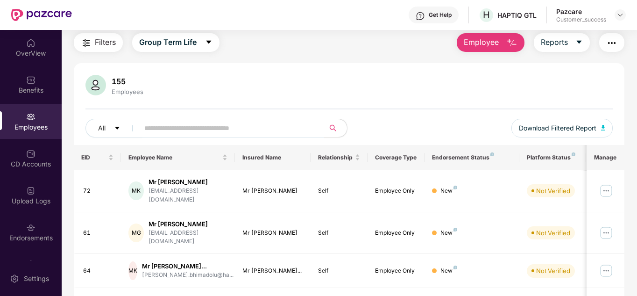
scroll to position [8, 0]
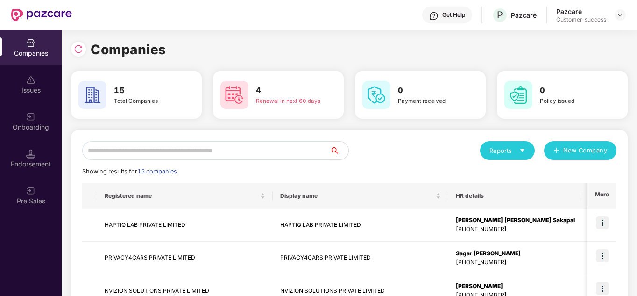
scroll to position [0, 1]
click at [626, 56] on div "Companies" at bounding box center [349, 49] width 557 height 21
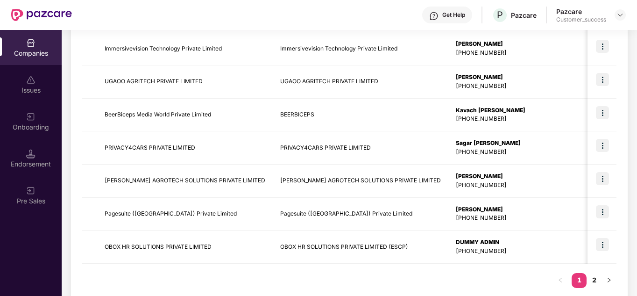
scroll to position [295, 0]
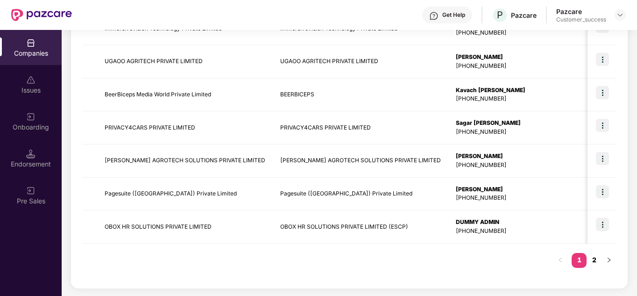
click at [591, 261] on link "2" at bounding box center [593, 260] width 15 height 14
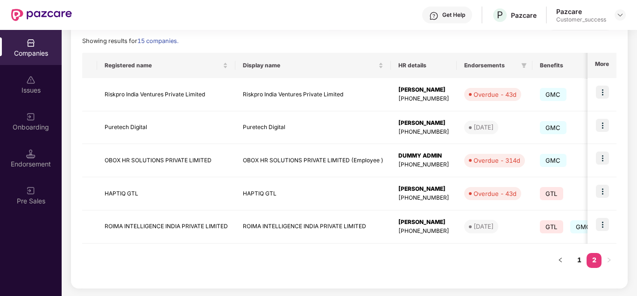
scroll to position [130, 0]
click at [599, 124] on img at bounding box center [602, 125] width 13 height 13
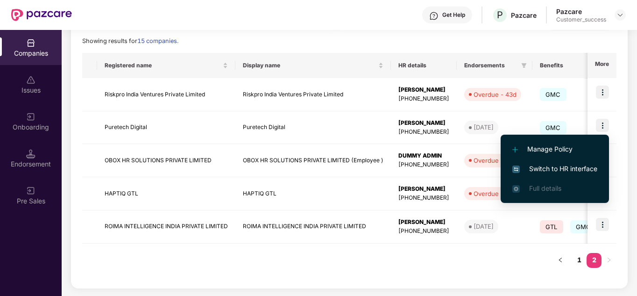
click at [564, 166] on span "Switch to HR interface" at bounding box center [554, 168] width 85 height 10
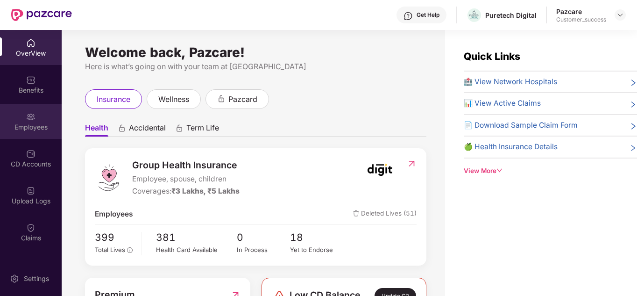
click at [36, 123] on div "Employees" at bounding box center [31, 126] width 62 height 9
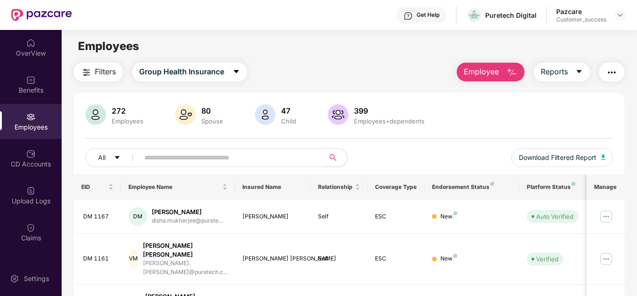
click at [394, 149] on div "All Download Filtered Report" at bounding box center [349, 161] width 528 height 26
click at [569, 157] on span "Download Filtered Report" at bounding box center [558, 157] width 78 height 10
click at [191, 156] on input "text" at bounding box center [228, 157] width 168 height 14
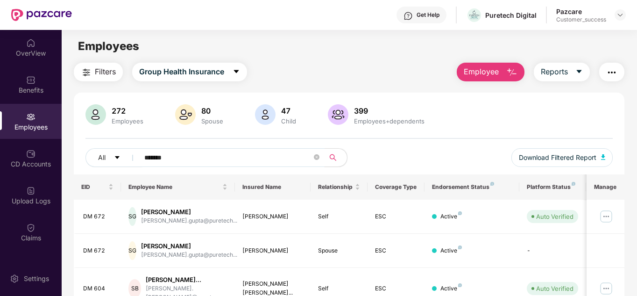
type input "*******"
click at [395, 164] on div "All ******* Download Filtered Report" at bounding box center [349, 161] width 528 height 26
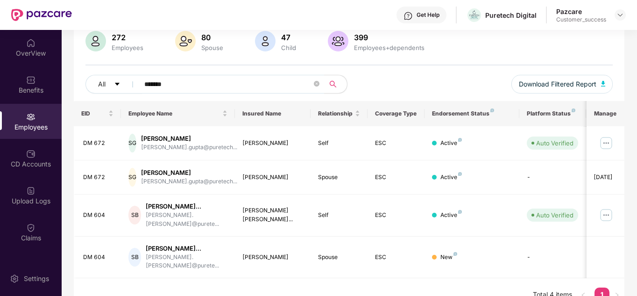
scroll to position [74, 0]
click at [14, 38] on div "OverView" at bounding box center [31, 47] width 62 height 35
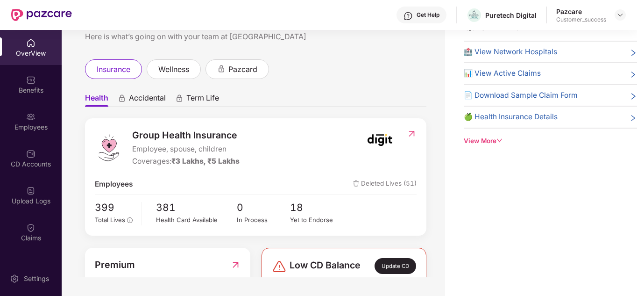
scroll to position [0, 1]
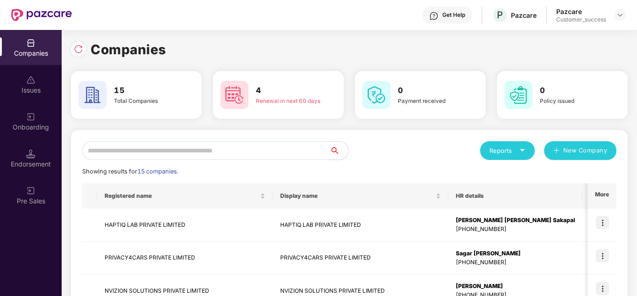
click at [452, 152] on div "Reports New Company" at bounding box center [482, 150] width 267 height 19
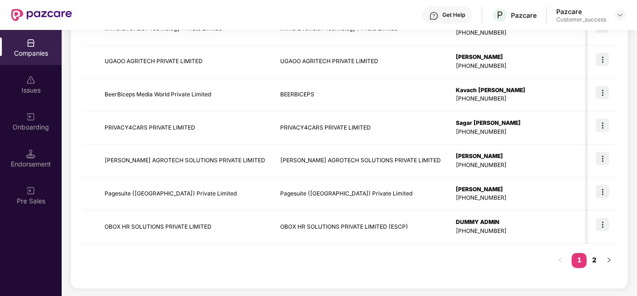
click at [594, 258] on link "2" at bounding box center [593, 260] width 15 height 14
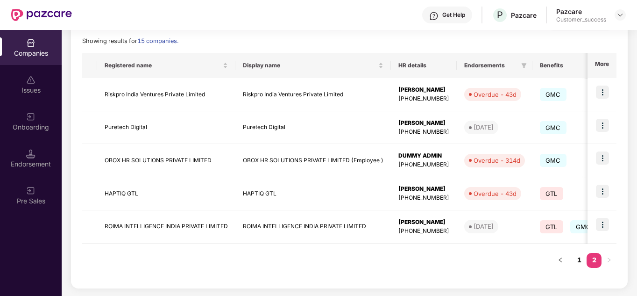
scroll to position [130, 0]
click at [606, 126] on img at bounding box center [602, 125] width 13 height 13
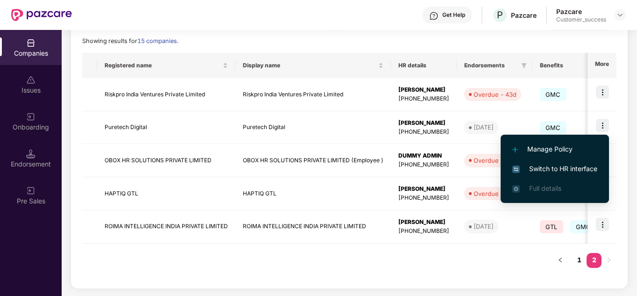
click at [557, 166] on span "Switch to HR interface" at bounding box center [554, 168] width 85 height 10
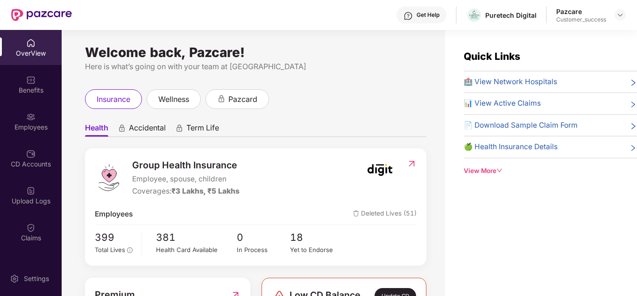
scroll to position [56, 0]
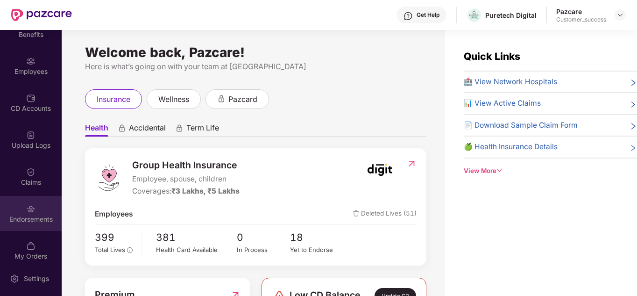
click at [28, 206] on img at bounding box center [30, 208] width 9 height 9
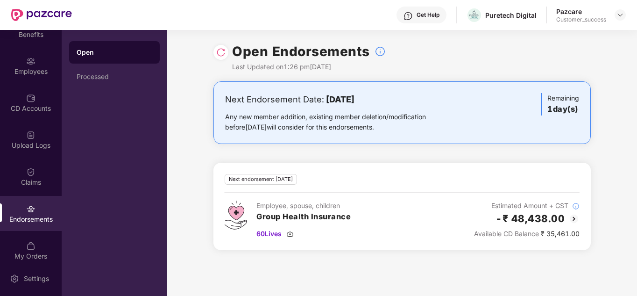
click at [301, 152] on div "Next Endorsement Date: 20 September 2025 Any new member addition, existing memb…" at bounding box center [402, 171] width 470 height 180
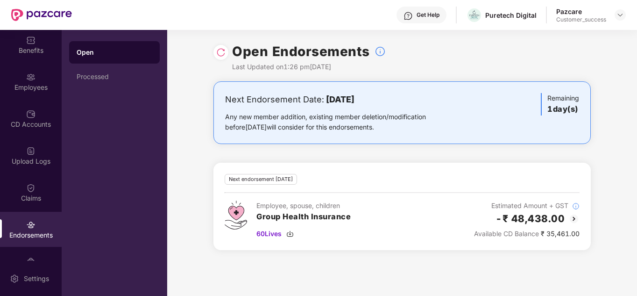
scroll to position [2, 0]
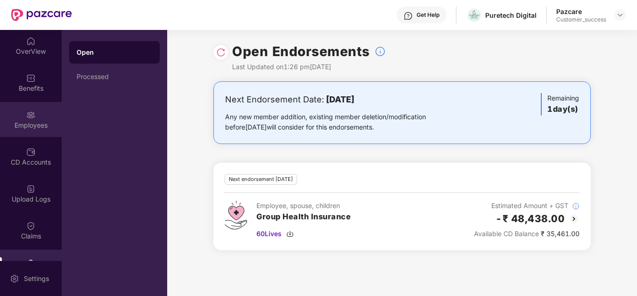
click at [13, 118] on div "Employees" at bounding box center [31, 119] width 62 height 35
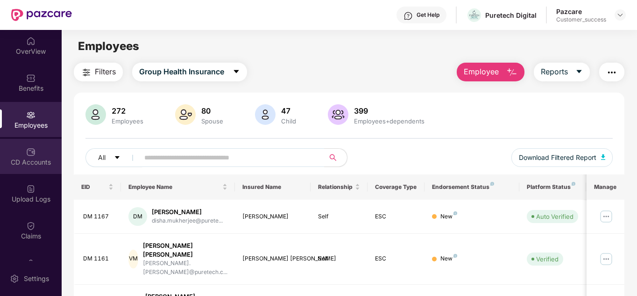
click at [23, 150] on div "CD Accounts" at bounding box center [31, 156] width 62 height 35
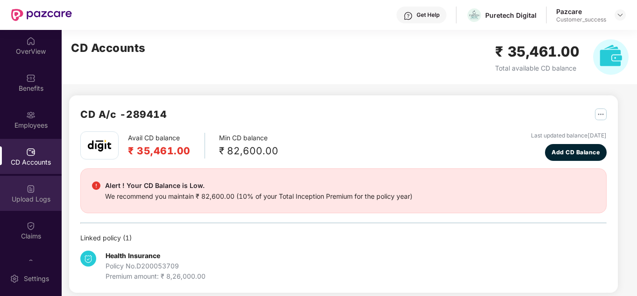
click at [28, 185] on img at bounding box center [30, 188] width 9 height 9
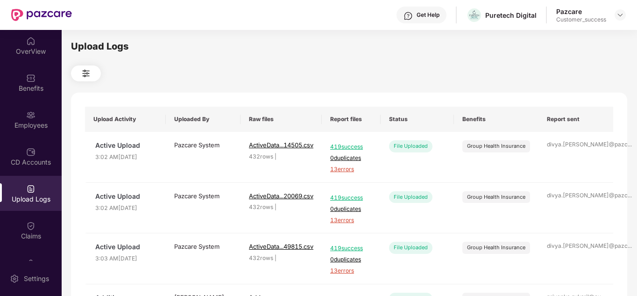
scroll to position [0, 0]
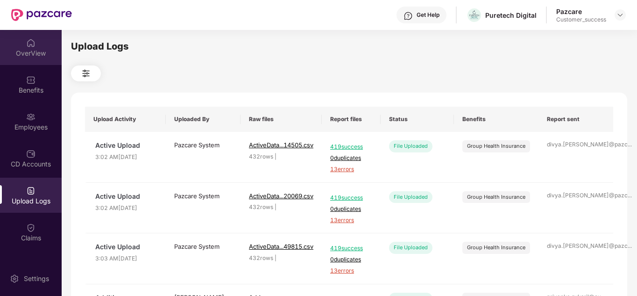
click at [31, 57] on div "OverView" at bounding box center [31, 53] width 62 height 9
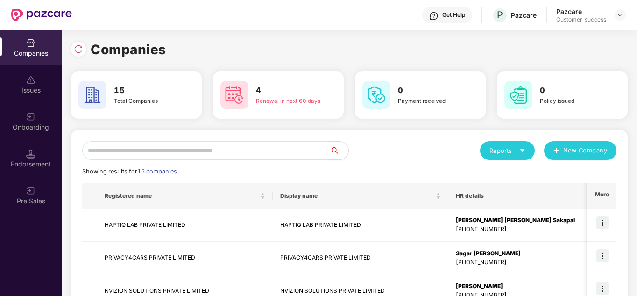
scroll to position [0, 1]
click at [442, 148] on div "Reports New Company" at bounding box center [482, 150] width 267 height 19
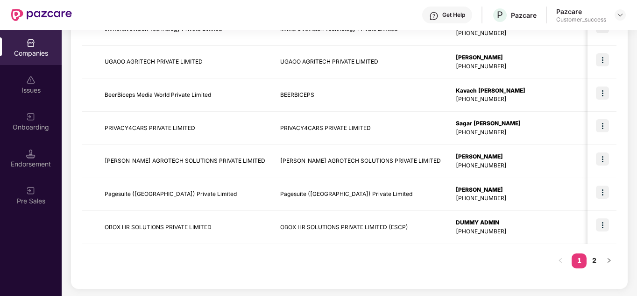
scroll to position [295, 0]
click at [589, 259] on link "2" at bounding box center [593, 260] width 15 height 14
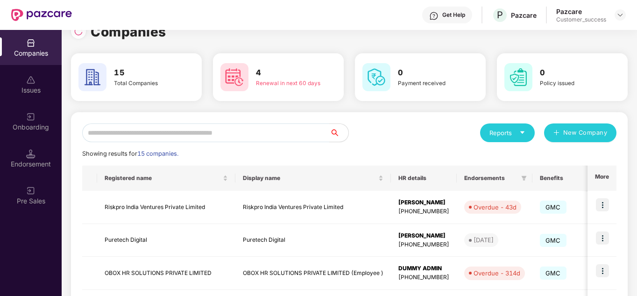
scroll to position [16, 0]
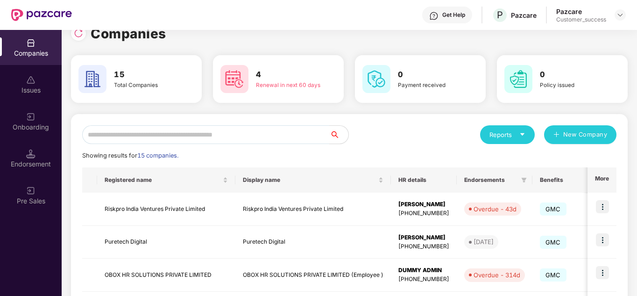
click at [377, 149] on div "Reports New Company Showing results for 15 companies. Registered name Display n…" at bounding box center [349, 258] width 534 height 266
click at [303, 70] on h3 "4" at bounding box center [288, 75] width 64 height 12
click at [381, 133] on div "Reports New Company" at bounding box center [482, 134] width 267 height 19
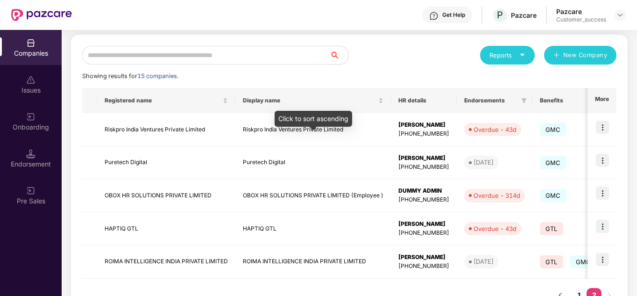
scroll to position [130, 0]
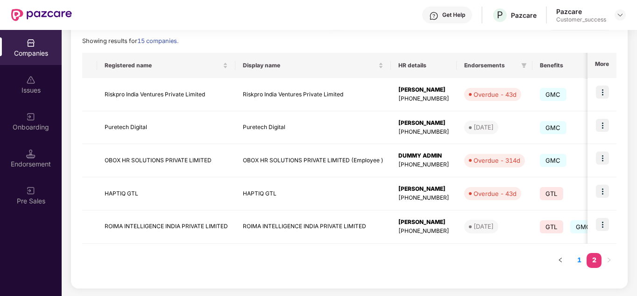
click at [581, 267] on li "1" at bounding box center [578, 260] width 15 height 15
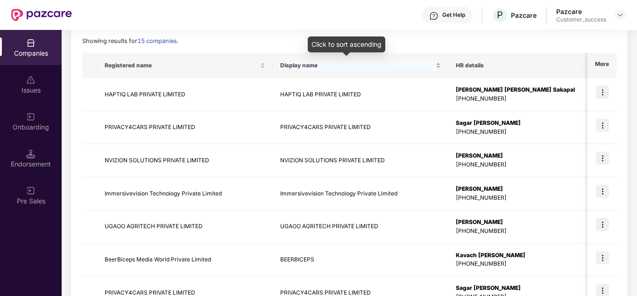
click at [358, 55] on div "Click to sort ascending" at bounding box center [347, 47] width 78 height 22
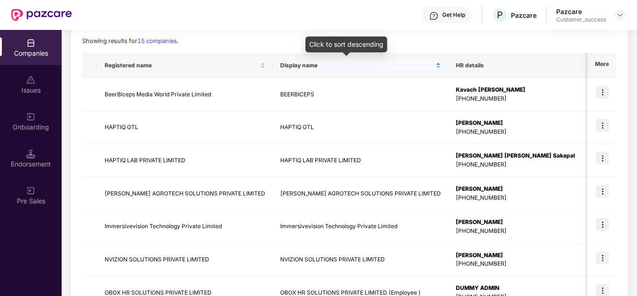
click at [358, 55] on div "Click to sort descending" at bounding box center [346, 47] width 82 height 22
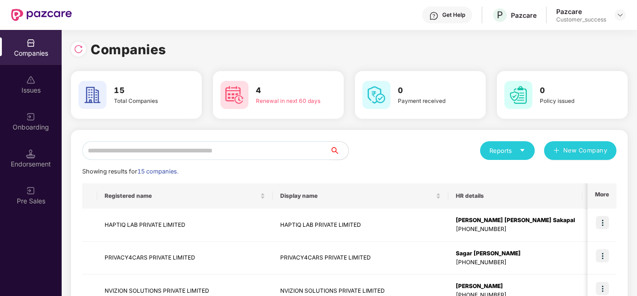
scroll to position [0, 1]
click at [392, 146] on div "Reports New Company" at bounding box center [482, 150] width 267 height 19
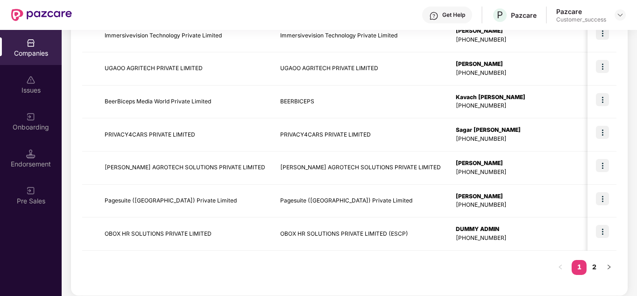
scroll to position [295, 0]
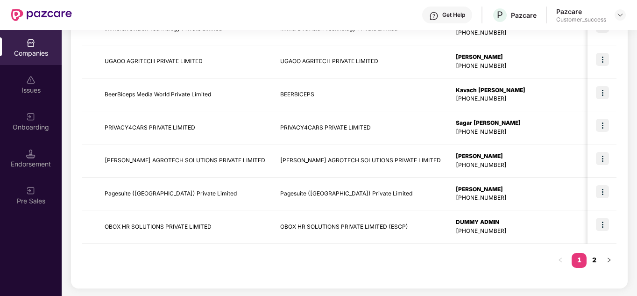
click at [589, 256] on link "2" at bounding box center [593, 260] width 15 height 14
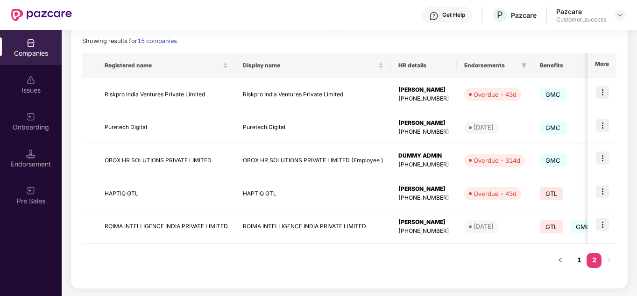
click at [493, 265] on div "Registered name Display name HR details Endorsements Benefits Earliest Renewal …" at bounding box center [349, 165] width 534 height 224
click at [493, 268] on div "Registered name Display name HR details Endorsements Benefits Earliest Renewal …" at bounding box center [349, 165] width 534 height 224
click at [560, 259] on icon "left" at bounding box center [560, 260] width 6 height 6
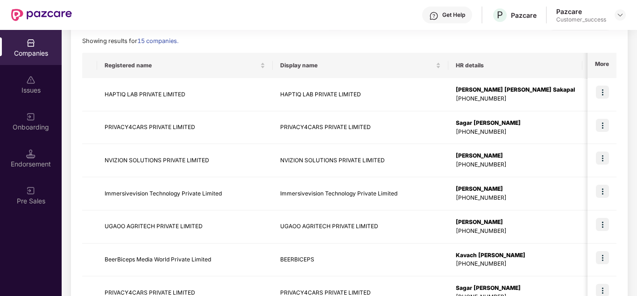
click at [511, 49] on div "Reports New Company Showing results for 15 companies. Registered name Display n…" at bounding box center [349, 226] width 534 height 431
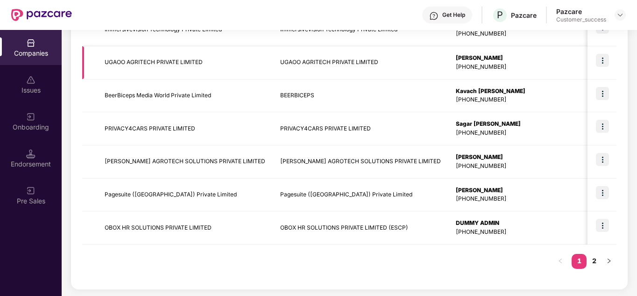
scroll to position [295, 0]
click at [591, 260] on link "2" at bounding box center [593, 260] width 15 height 14
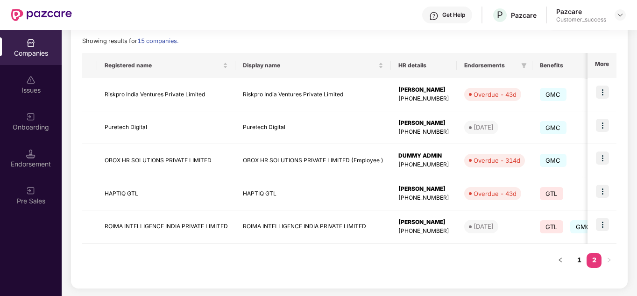
click at [440, 256] on div "Registered name Display name HR details Endorsements Benefits Earliest Renewal …" at bounding box center [349, 165] width 534 height 224
click at [411, 37] on div "Showing results for 15 companies." at bounding box center [349, 40] width 534 height 9
click at [562, 257] on icon "left" at bounding box center [560, 260] width 6 height 6
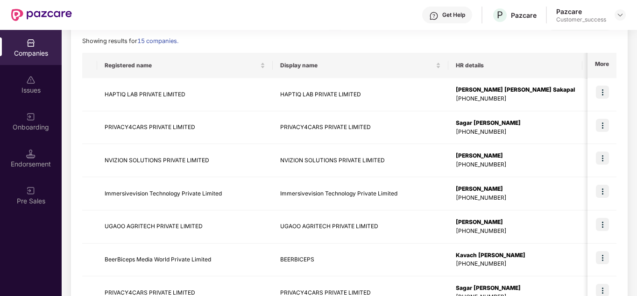
click at [325, 39] on div "Showing results for 15 companies." at bounding box center [349, 40] width 534 height 9
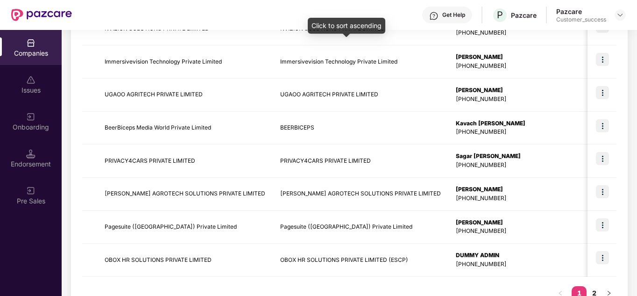
scroll to position [295, 0]
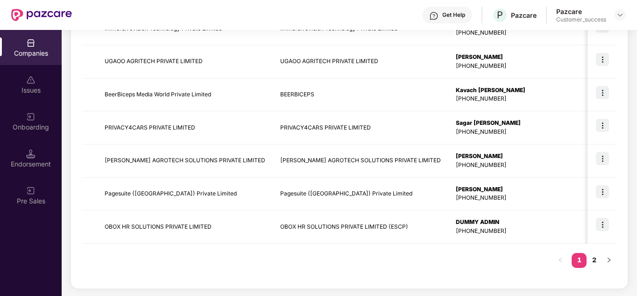
click at [321, 247] on div "Registered name Display name HR details Endorsements Benefits Earliest Renewal …" at bounding box center [349, 82] width 534 height 389
click at [596, 263] on link "2" at bounding box center [593, 260] width 15 height 14
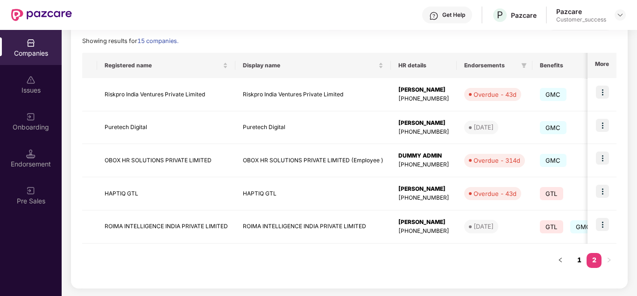
click at [578, 264] on link "1" at bounding box center [578, 260] width 15 height 14
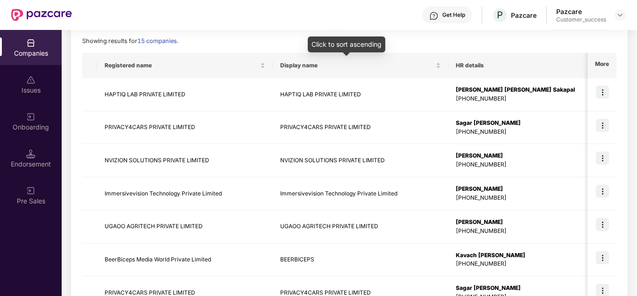
click at [383, 46] on div "Click to sort ascending" at bounding box center [347, 44] width 78 height 16
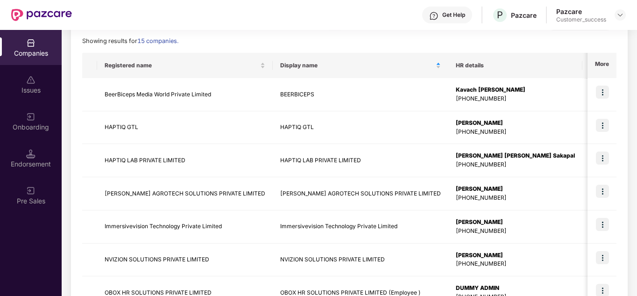
click at [384, 35] on div "Reports New Company Showing results for 15 companies. Registered name Display n…" at bounding box center [349, 226] width 534 height 431
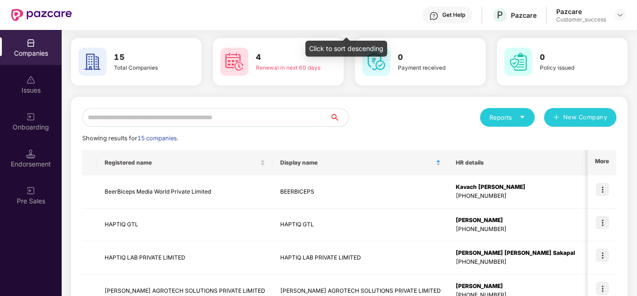
scroll to position [0, 0]
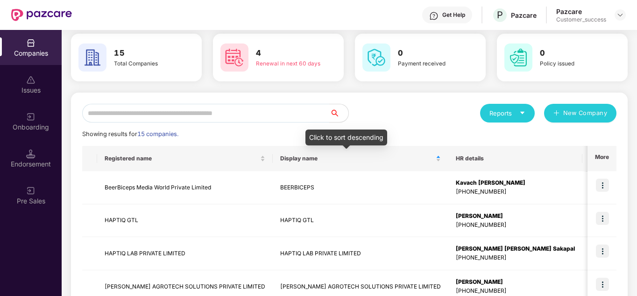
scroll to position [56, 0]
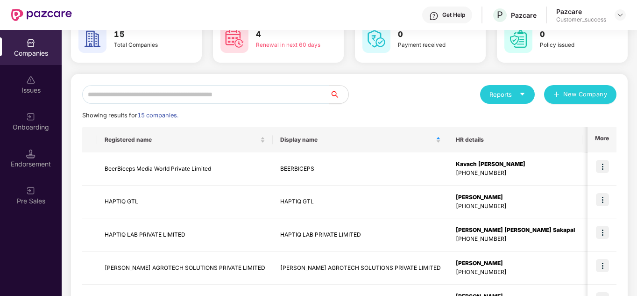
click at [417, 98] on div "Reports New Company" at bounding box center [482, 94] width 267 height 19
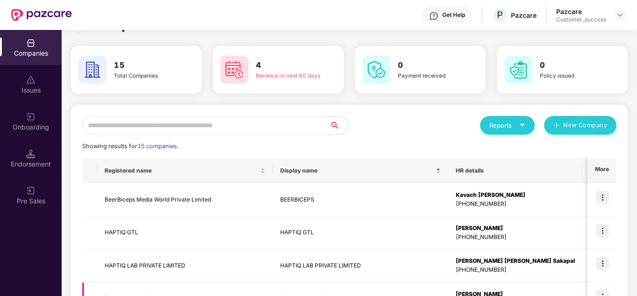
scroll to position [19, 0]
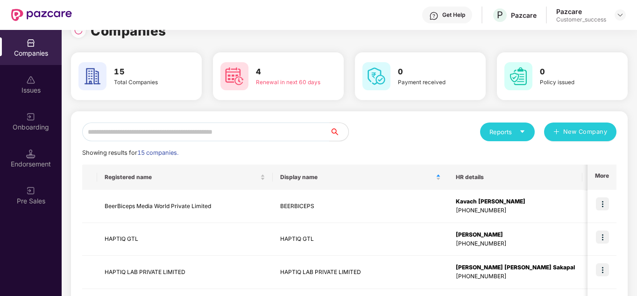
click at [385, 153] on div "Showing results for 15 companies." at bounding box center [349, 152] width 534 height 9
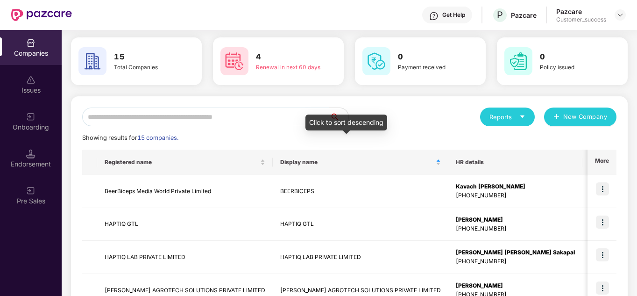
scroll to position [15, 0]
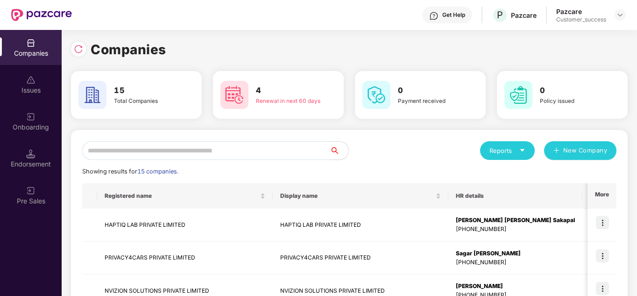
click at [391, 171] on div "Showing results for 15 companies." at bounding box center [349, 171] width 534 height 9
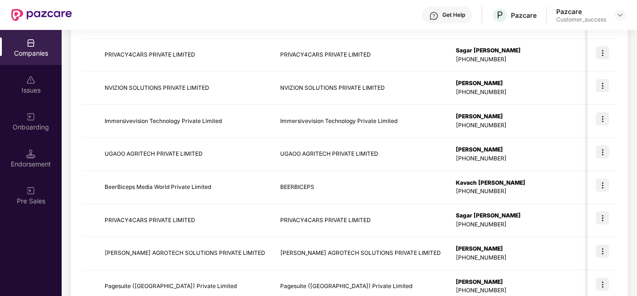
scroll to position [295, 0]
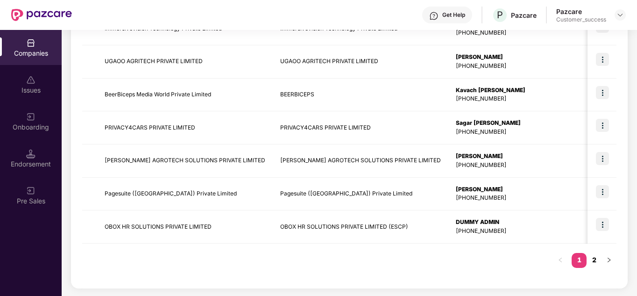
click at [593, 264] on link "2" at bounding box center [593, 260] width 15 height 14
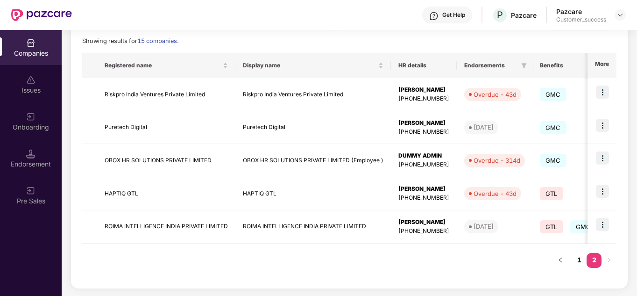
scroll to position [130, 0]
click at [602, 94] on img at bounding box center [602, 91] width 13 height 13
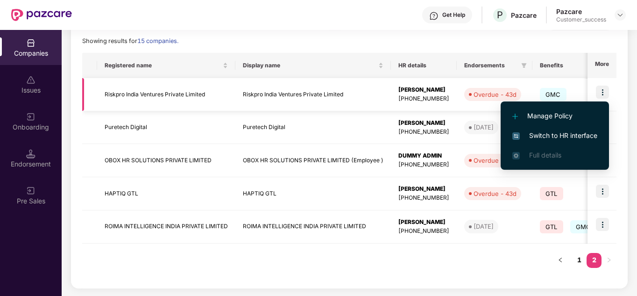
click at [603, 94] on img at bounding box center [602, 91] width 13 height 13
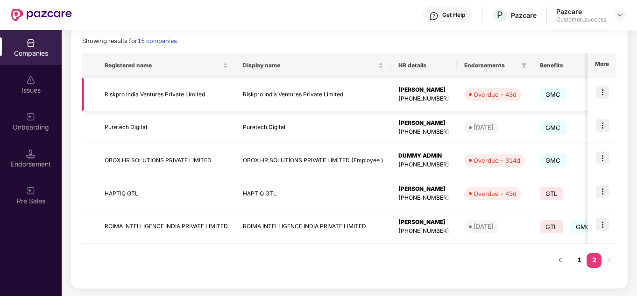
click at [604, 94] on img at bounding box center [602, 91] width 13 height 13
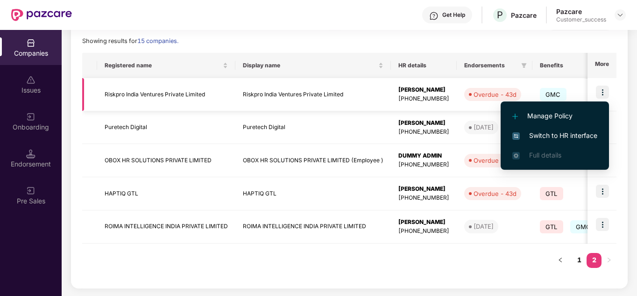
click at [604, 94] on img at bounding box center [602, 91] width 13 height 13
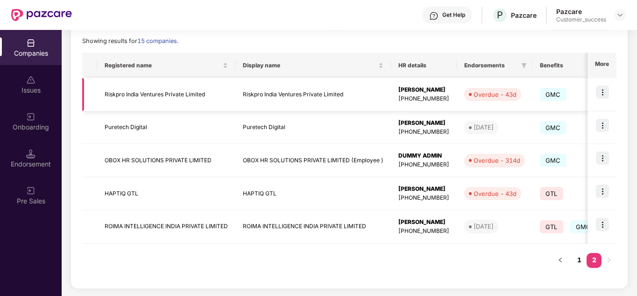
click at [604, 94] on img at bounding box center [602, 91] width 13 height 13
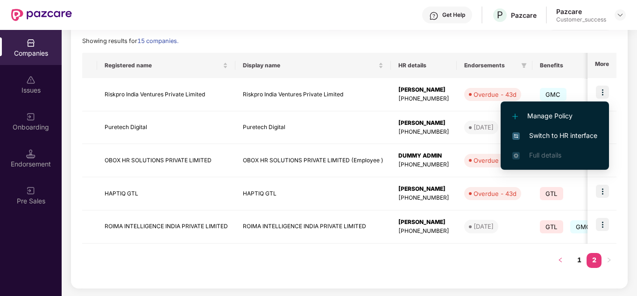
click at [559, 266] on button "button" at bounding box center [560, 260] width 15 height 15
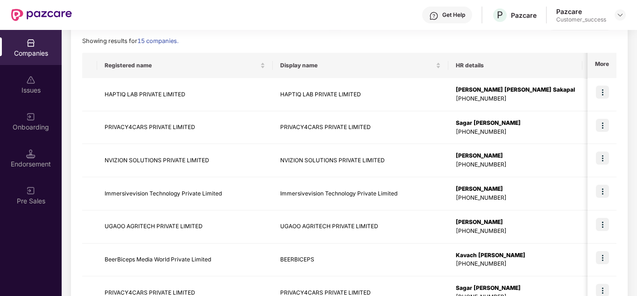
click at [346, 35] on div "Reports New Company Showing results for 15 companies. Registered name Display n…" at bounding box center [349, 226] width 534 height 431
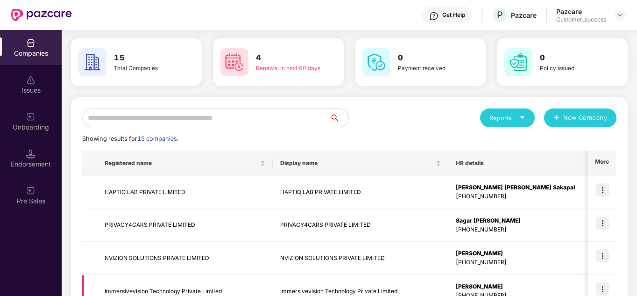
scroll to position [0, 0]
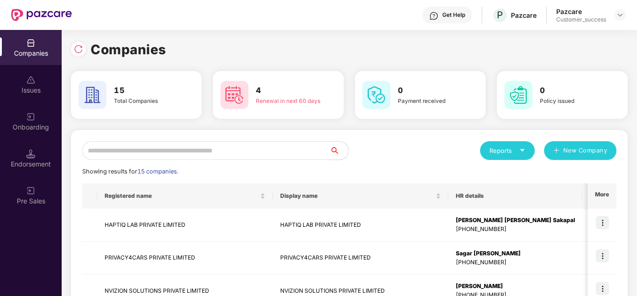
click at [240, 101] on img at bounding box center [234, 95] width 28 height 28
click at [258, 89] on h3 "4" at bounding box center [288, 91] width 64 height 12
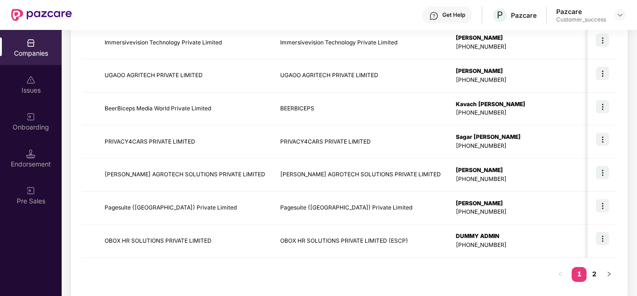
scroll to position [295, 0]
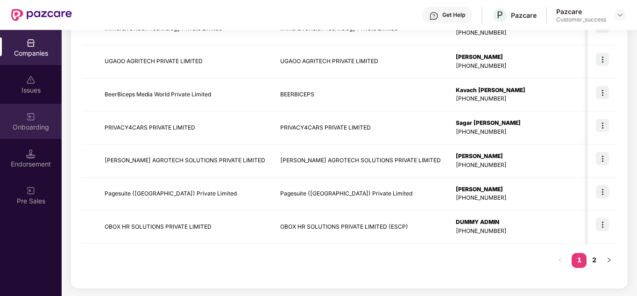
click at [42, 126] on div "Onboarding" at bounding box center [31, 126] width 62 height 9
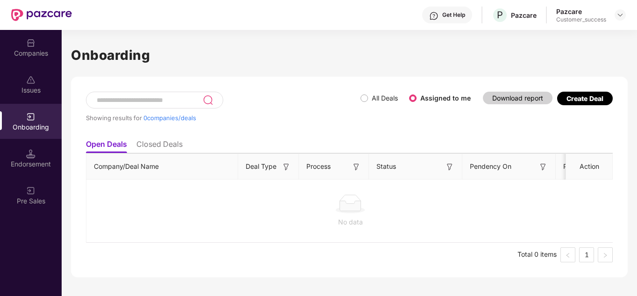
click at [307, 127] on div "Showing results for 0 companies/deals" at bounding box center [223, 113] width 275 height 43
click at [30, 191] on img at bounding box center [30, 190] width 9 height 9
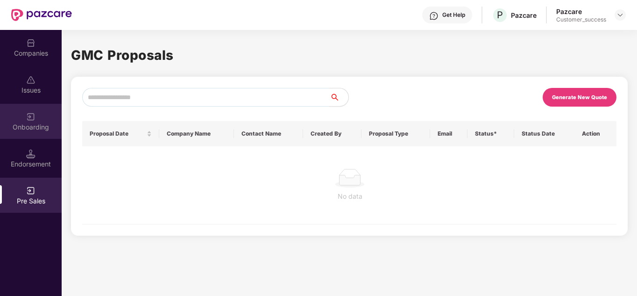
click at [26, 133] on div "Onboarding" at bounding box center [31, 121] width 62 height 35
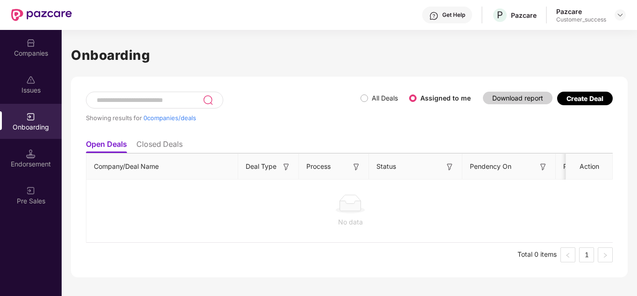
click at [21, 60] on div "Companies" at bounding box center [31, 47] width 62 height 35
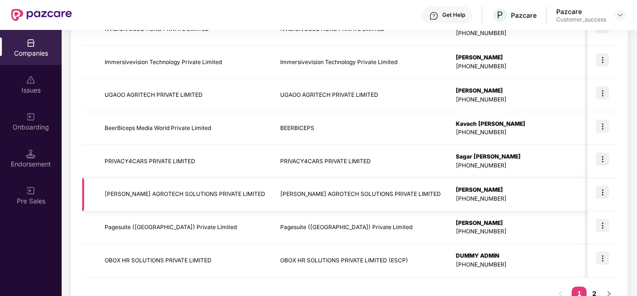
scroll to position [280, 0]
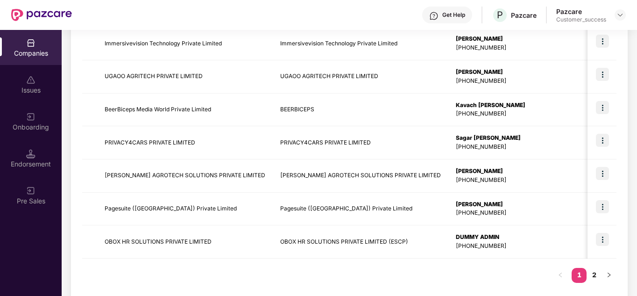
drag, startPoint x: 630, startPoint y: 190, endPoint x: 631, endPoint y: 182, distance: 7.5
click at [631, 182] on div "Companies 15 Total Companies 4 Renewal in next 60 days 0 Payment received 0 Pol…" at bounding box center [349, 163] width 575 height 266
click at [598, 80] on img at bounding box center [602, 74] width 13 height 13
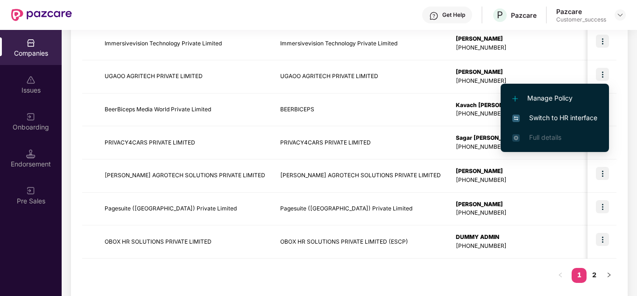
click at [568, 115] on span "Switch to HR interface" at bounding box center [554, 118] width 85 height 10
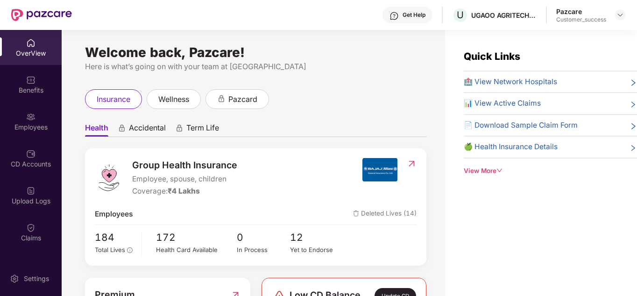
click at [397, 94] on div "insurance wellness pazcard" at bounding box center [255, 99] width 341 height 20
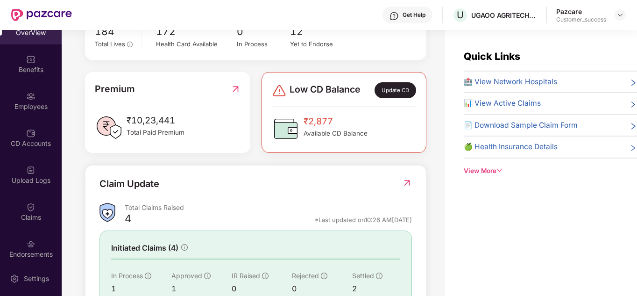
scroll to position [26, 0]
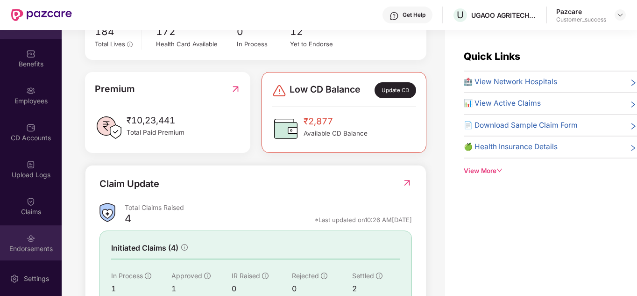
click at [50, 233] on div "Endorsements" at bounding box center [31, 242] width 62 height 35
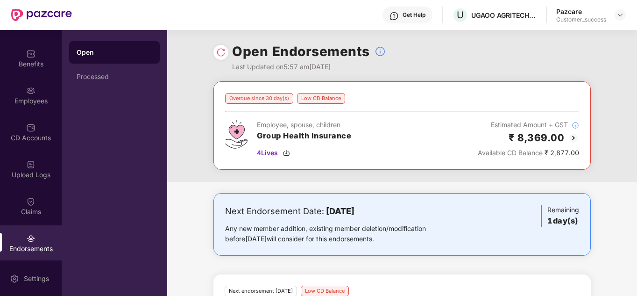
click at [262, 181] on div "Overdue since 30 day(s) Low CD Balance Employee, spouse, children Group Health …" at bounding box center [402, 131] width 470 height 100
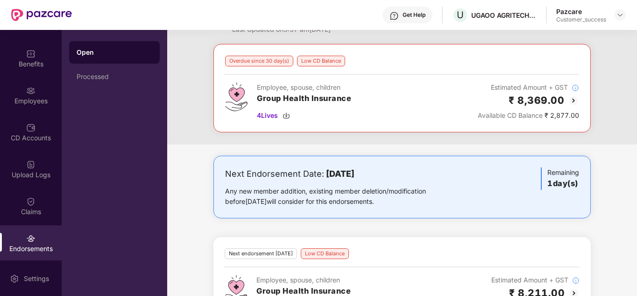
scroll to position [77, 0]
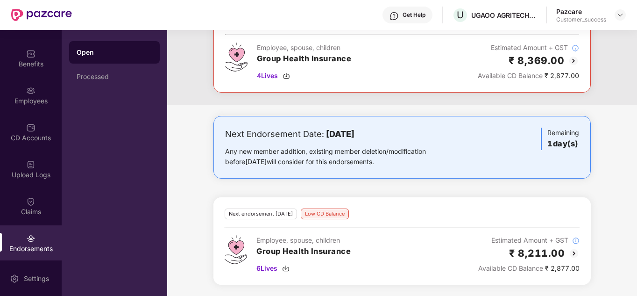
drag, startPoint x: 404, startPoint y: 134, endPoint x: 328, endPoint y: 141, distance: 75.9
click at [328, 141] on div "Next Endorsement Date: [DATE]" at bounding box center [340, 133] width 230 height 13
click at [364, 125] on div "Next Endorsement Date: [DATE] Any new member addition, existing member deletion…" at bounding box center [401, 147] width 377 height 63
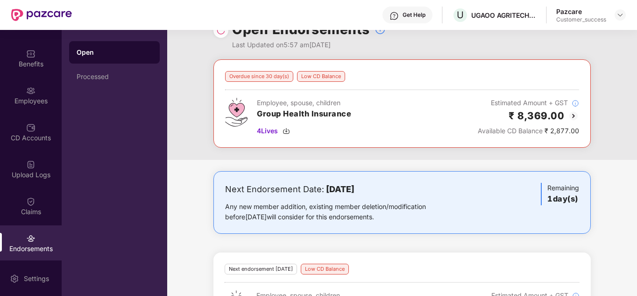
scroll to position [0, 0]
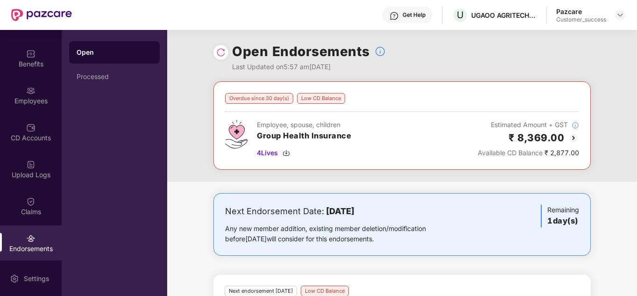
click at [614, 19] on div at bounding box center [619, 14] width 11 height 11
click at [617, 16] on img at bounding box center [619, 14] width 7 height 7
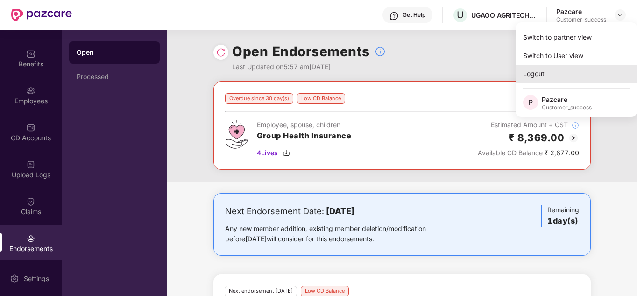
click at [579, 71] on div "Logout" at bounding box center [575, 73] width 121 height 18
